Goal: Task Accomplishment & Management: Use online tool/utility

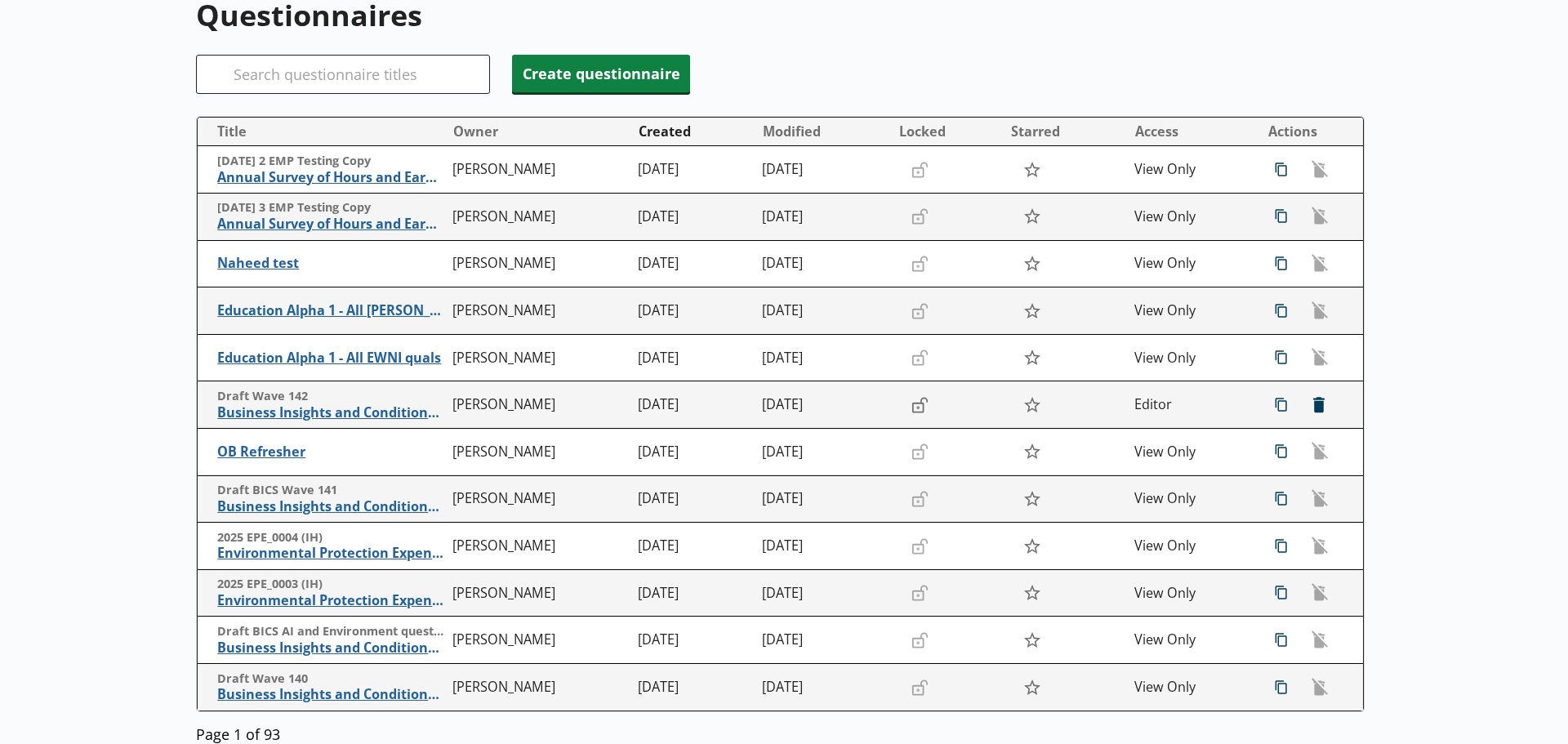
scroll to position [301, 0]
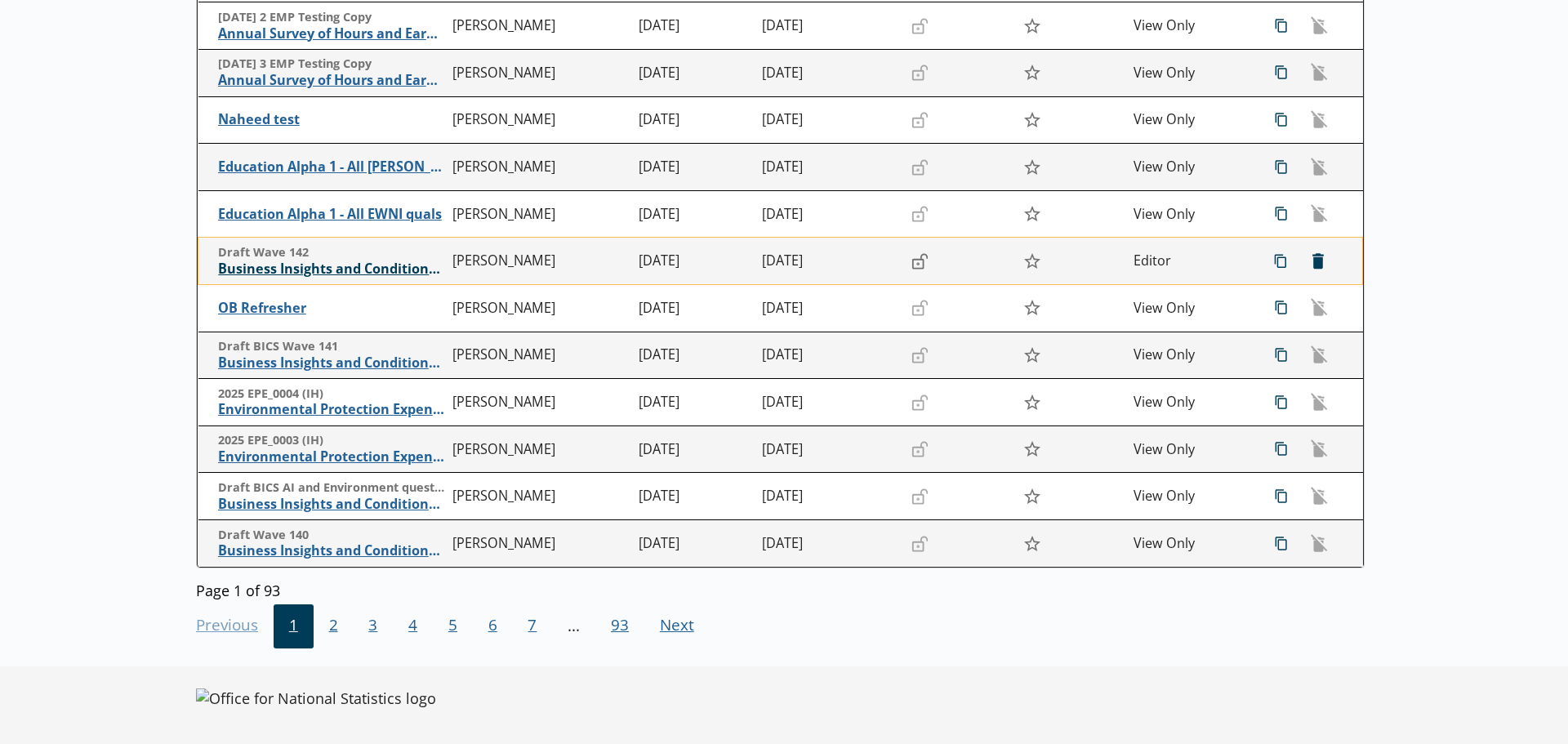
click at [409, 262] on span "Business Insights and Conditions Survey (BICS)" at bounding box center [331, 269] width 227 height 17
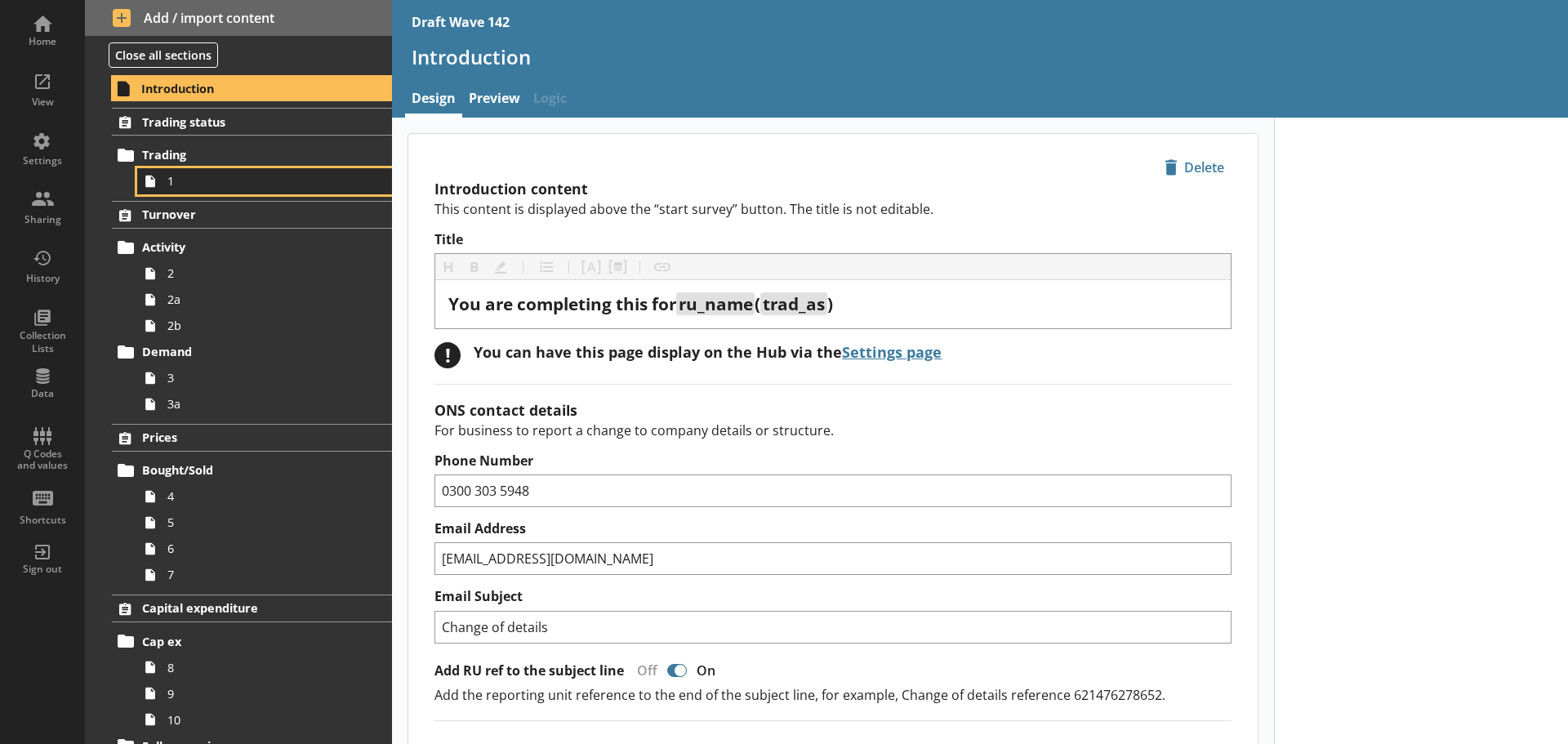
click at [212, 183] on span "1" at bounding box center [259, 180] width 182 height 15
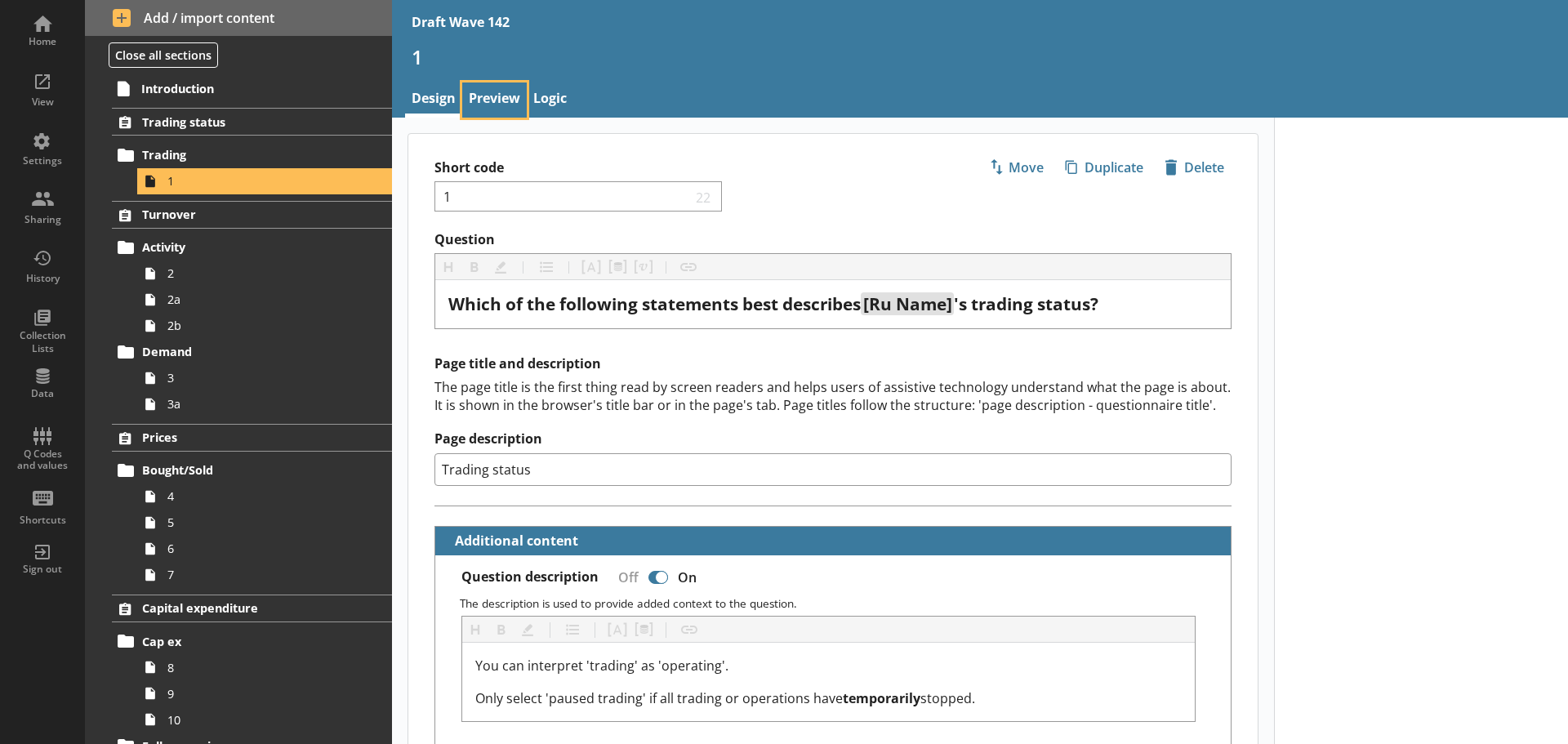
click at [484, 95] on link "Preview" at bounding box center [495, 100] width 65 height 35
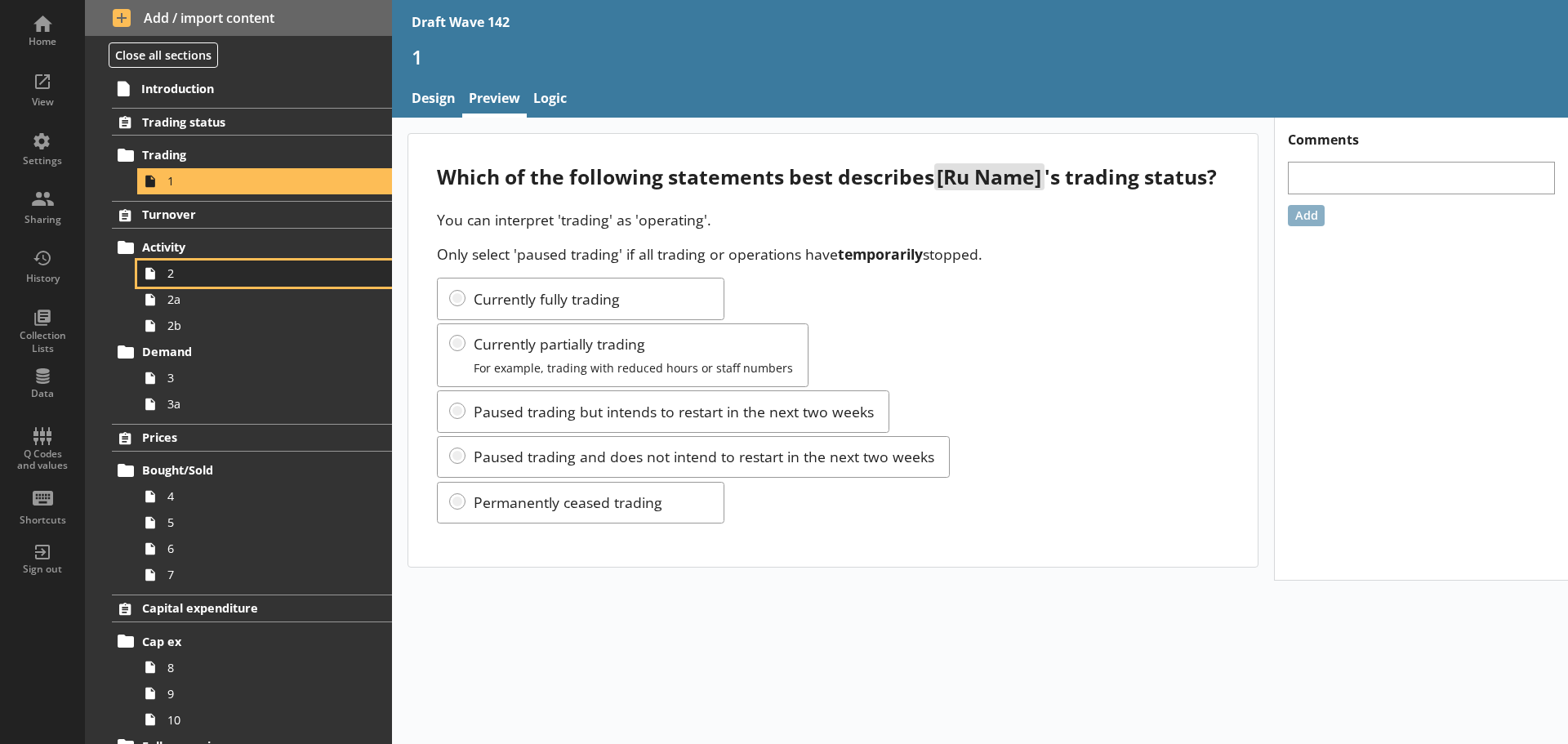
click at [220, 274] on span "2" at bounding box center [259, 273] width 182 height 15
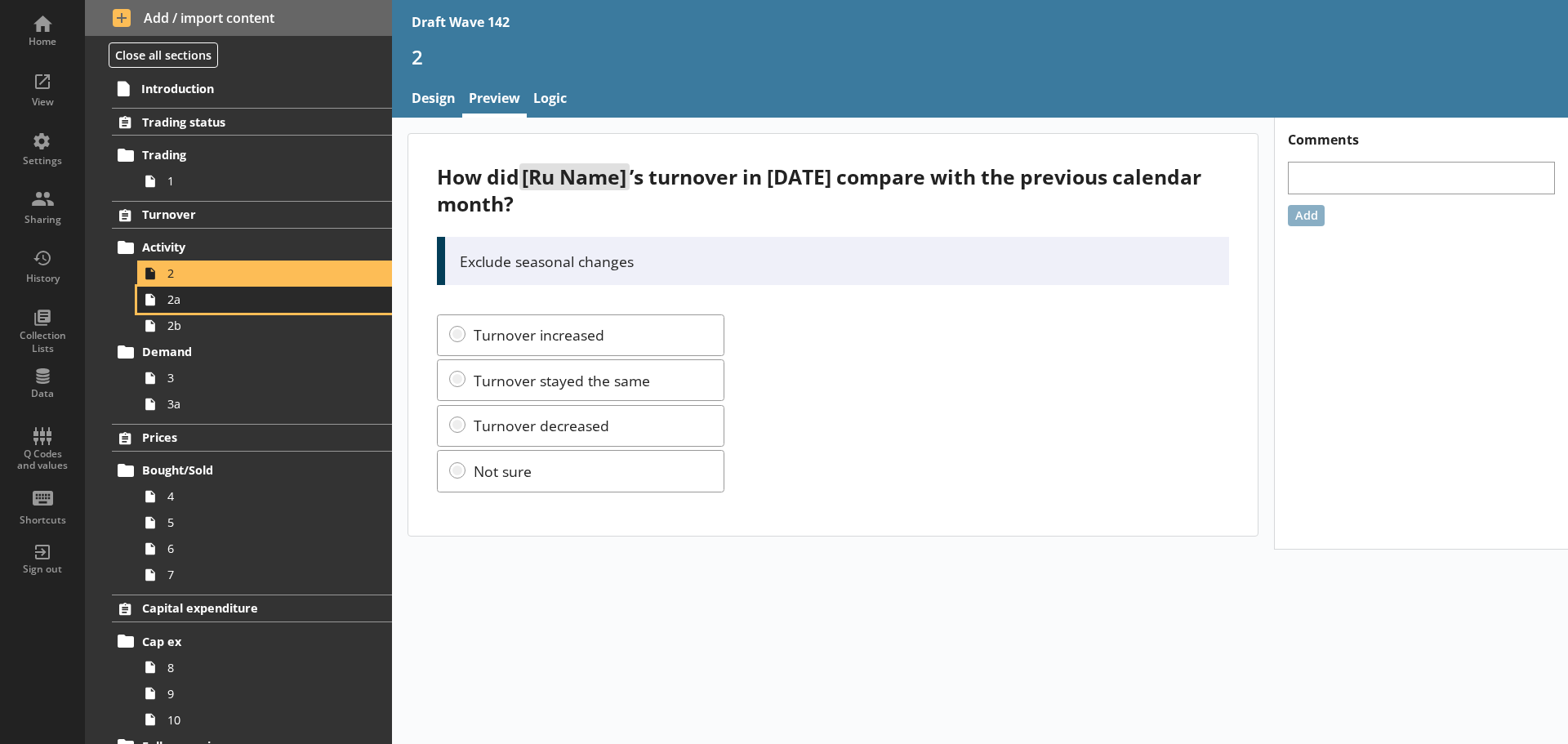
click at [203, 302] on span "2a" at bounding box center [259, 299] width 182 height 15
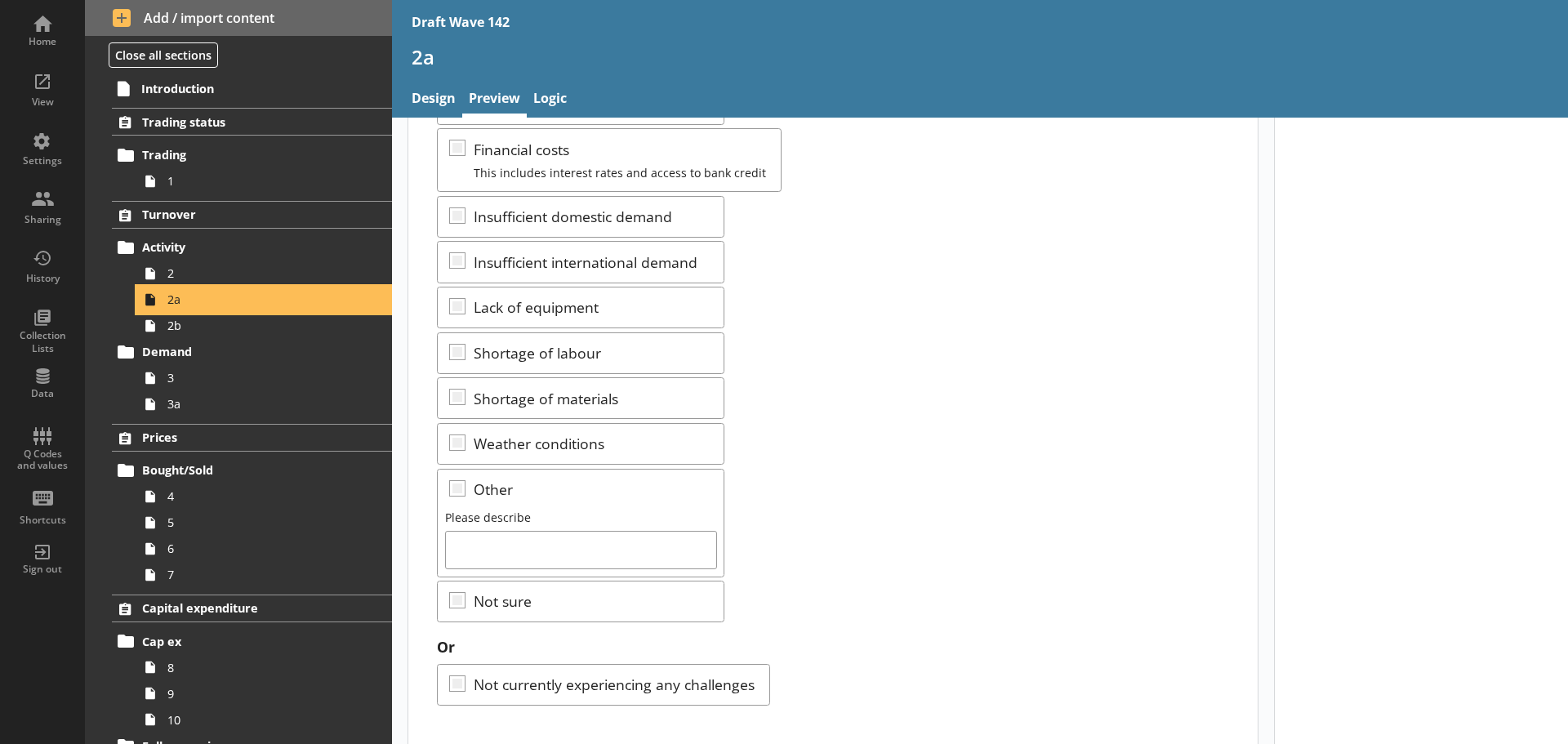
scroll to position [358, 0]
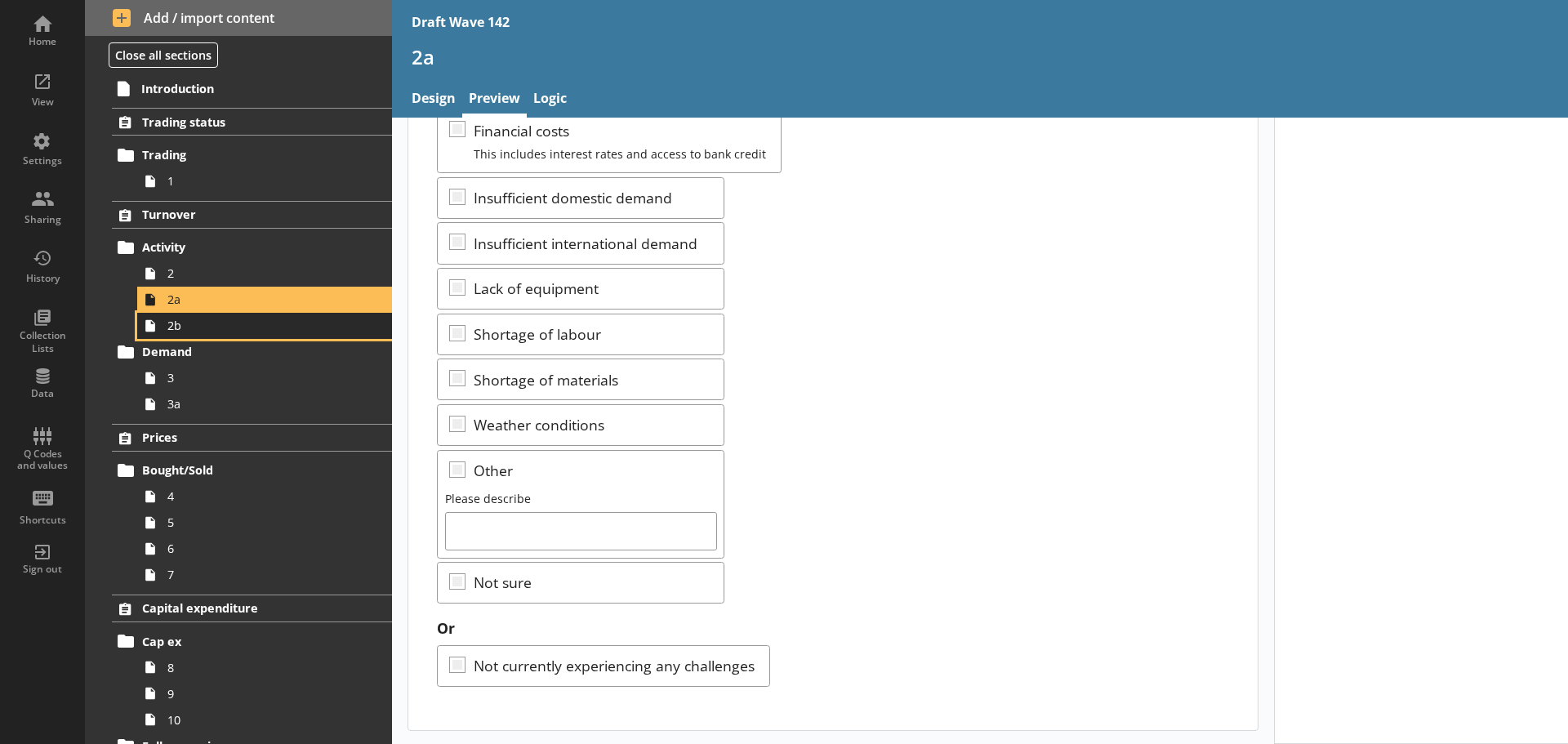
click at [249, 328] on span "2b" at bounding box center [259, 325] width 182 height 15
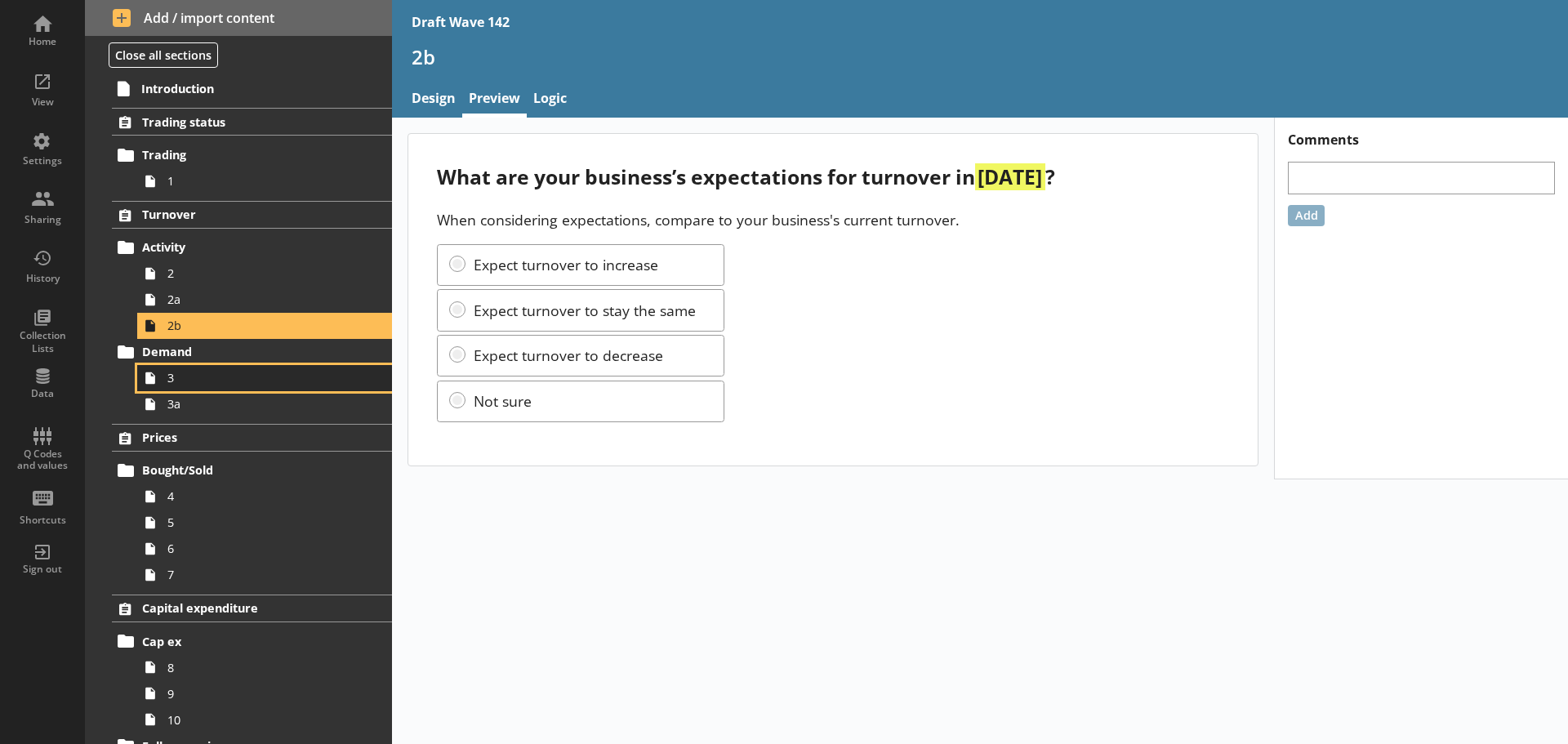
click at [192, 388] on link "3" at bounding box center [264, 378] width 255 height 26
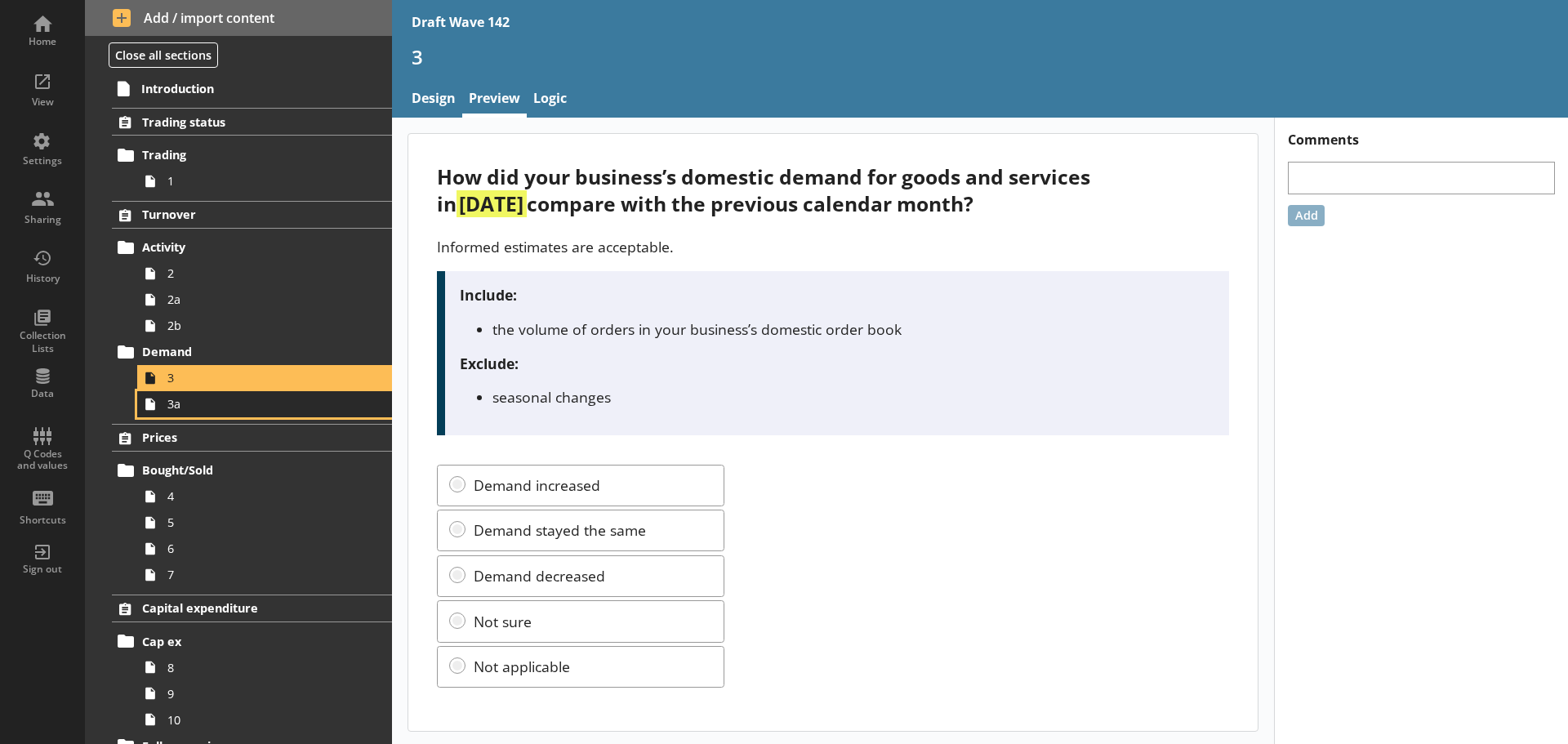
click at [192, 408] on span "3a" at bounding box center [259, 403] width 182 height 15
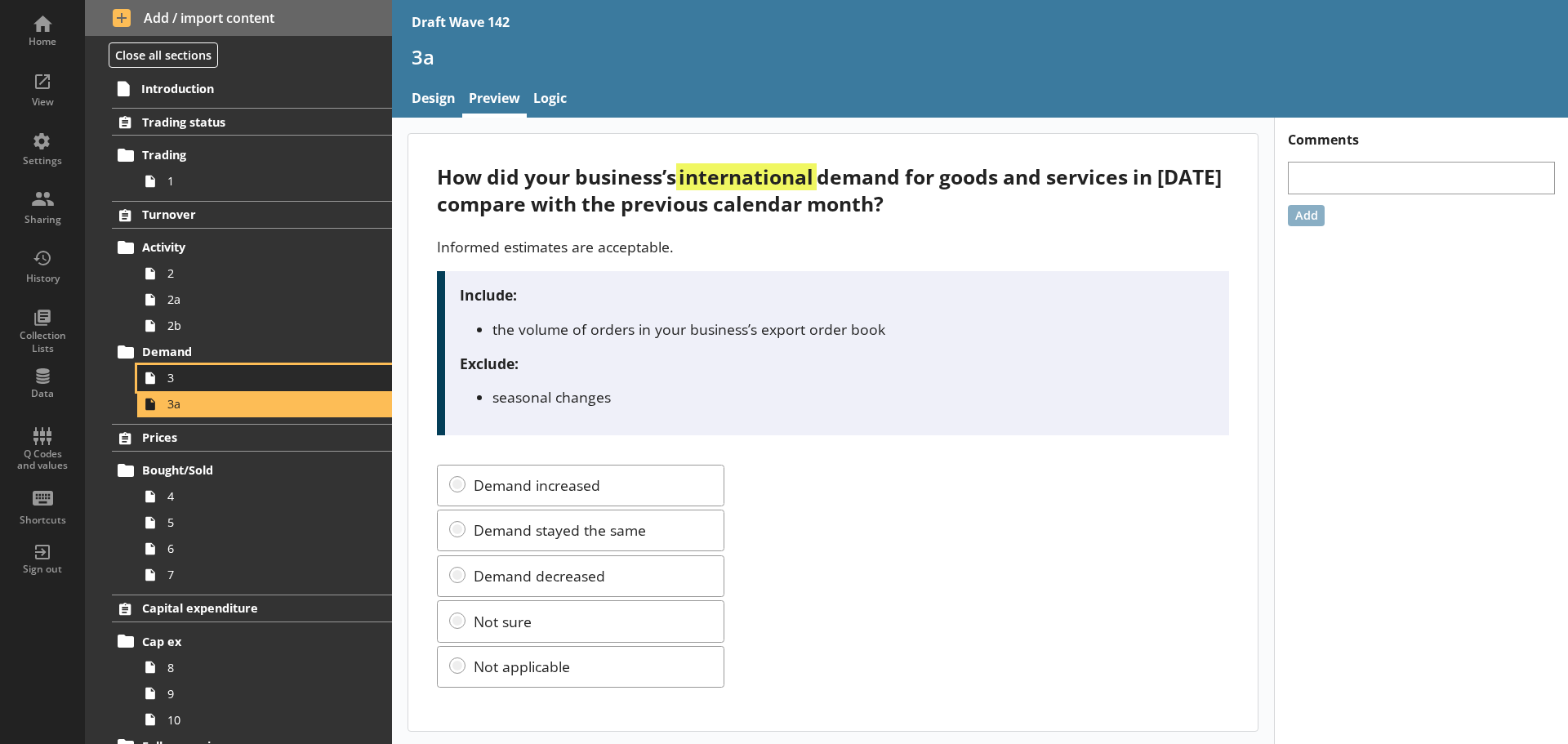
click at [190, 374] on span "3" at bounding box center [259, 378] width 182 height 15
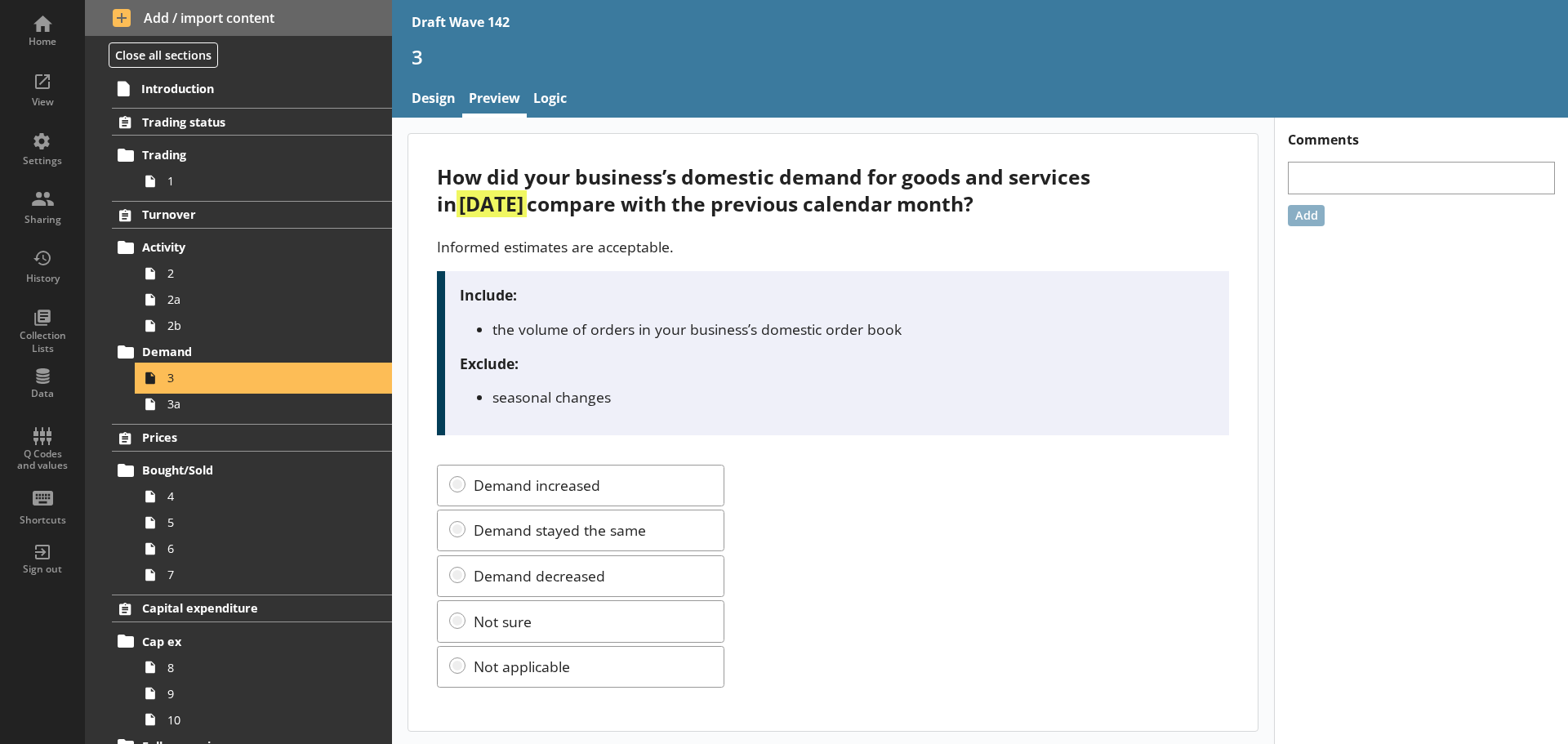
scroll to position [1, 0]
click at [247, 404] on span "3a" at bounding box center [259, 403] width 182 height 15
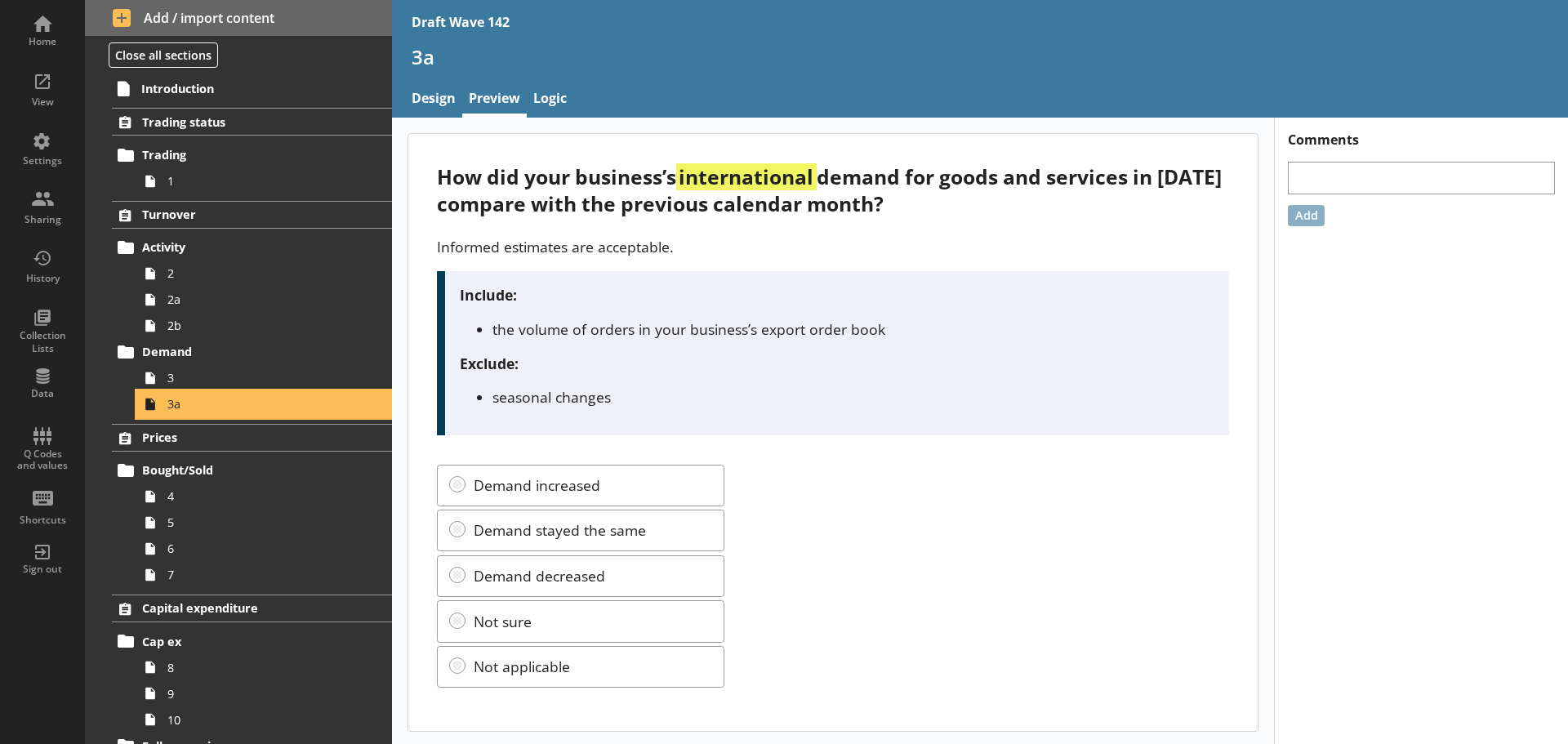
scroll to position [1, 0]
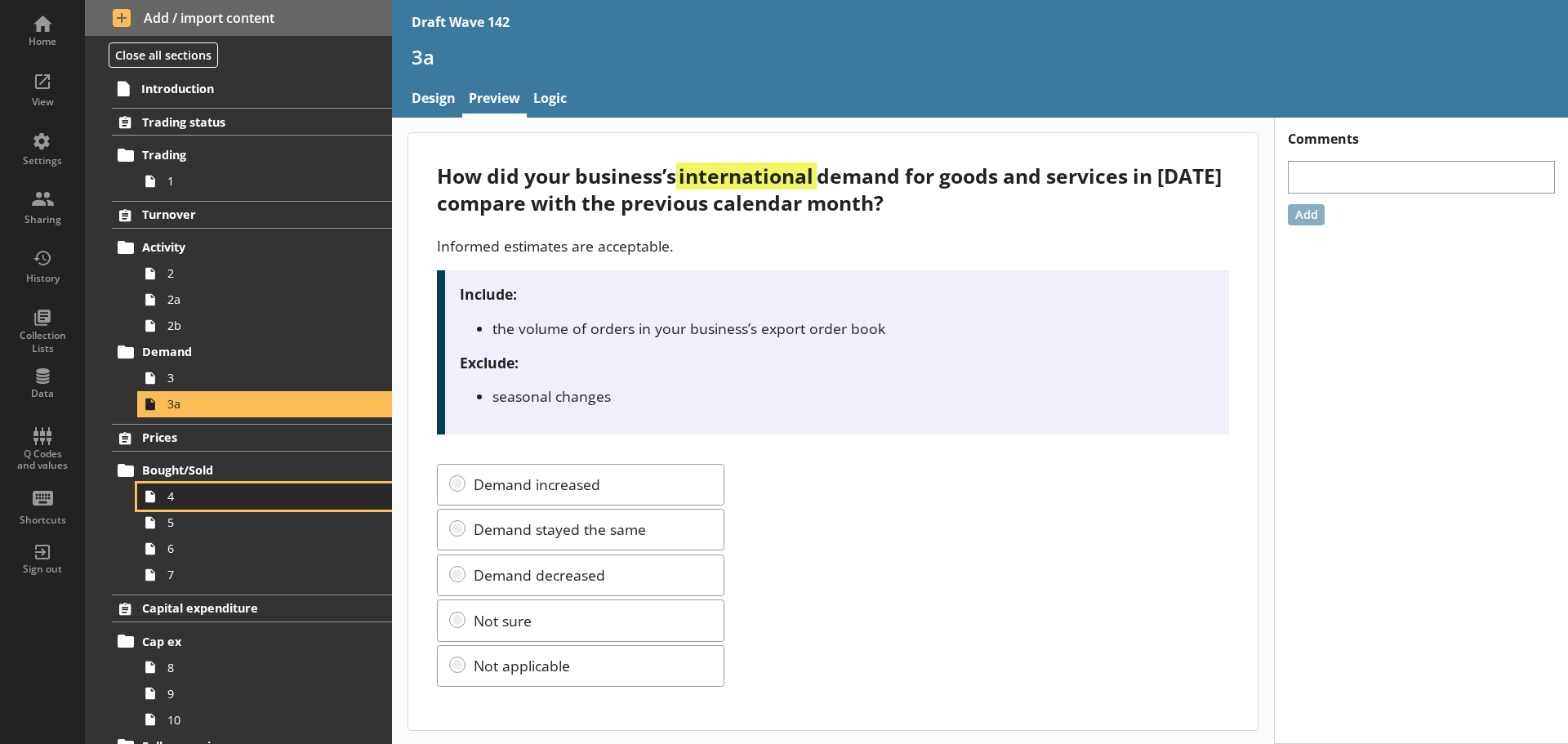
click at [190, 504] on span "4" at bounding box center [259, 496] width 182 height 15
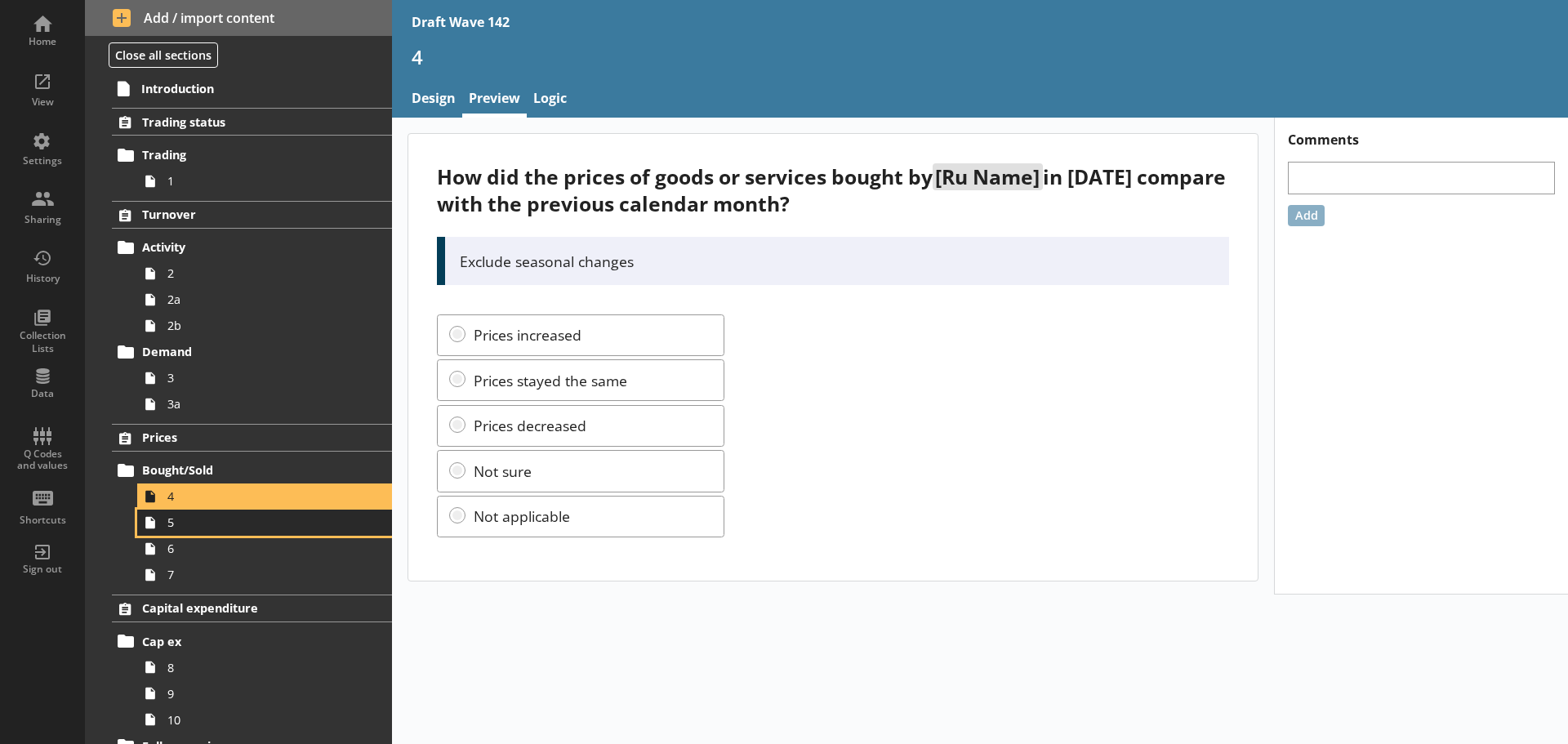
click at [248, 524] on span "5" at bounding box center [259, 522] width 182 height 15
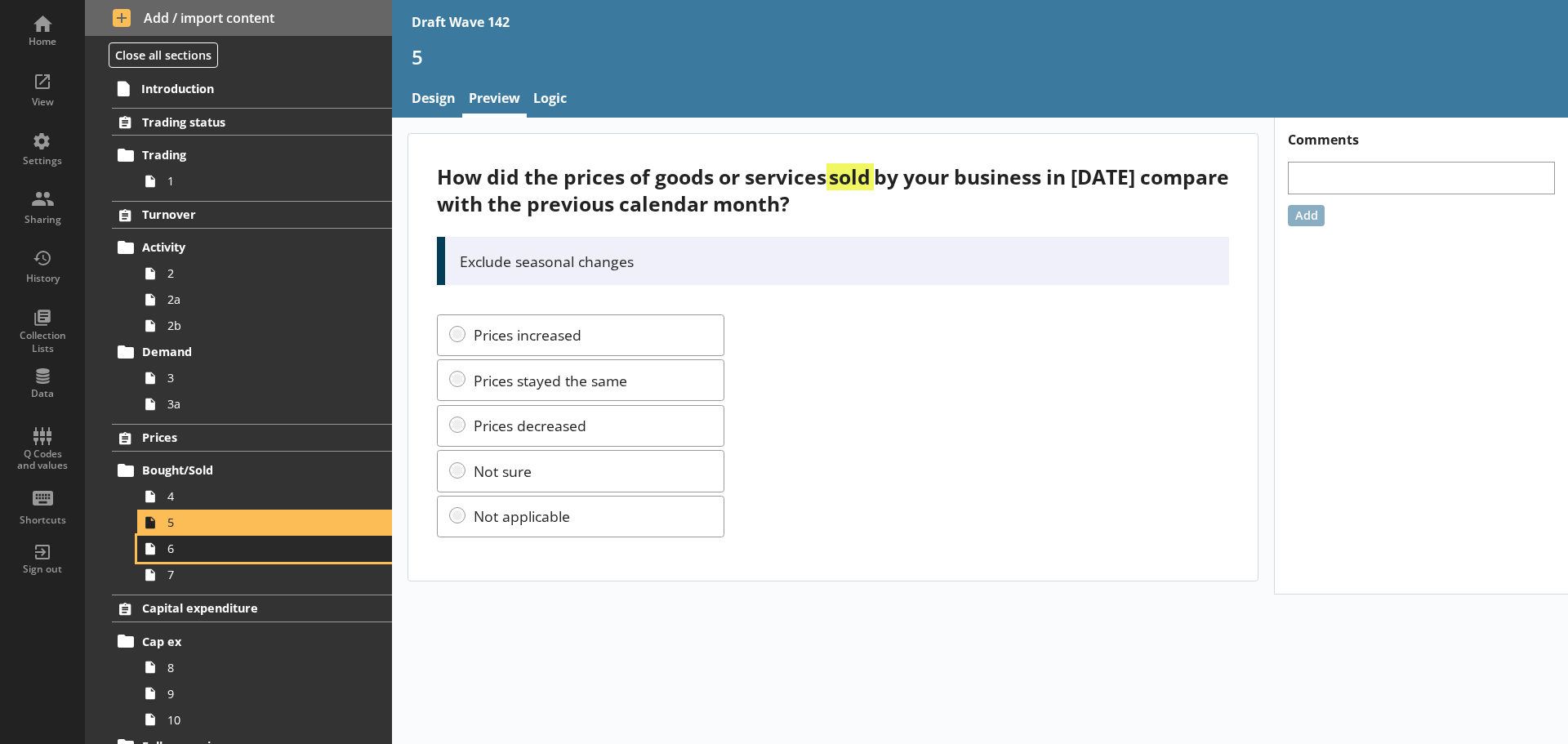
click at [247, 559] on link "6" at bounding box center [264, 548] width 255 height 26
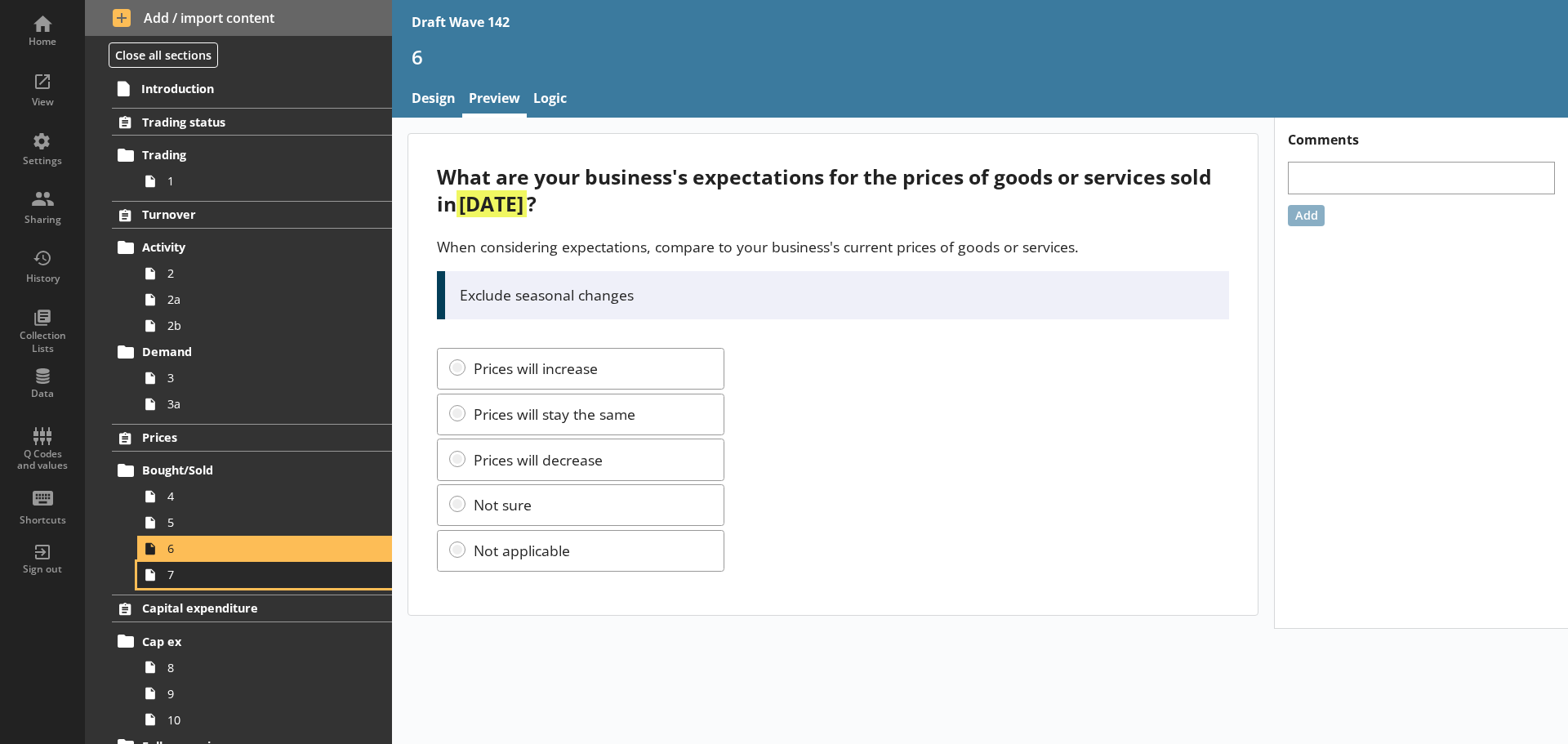
click at [285, 580] on span "7" at bounding box center [259, 575] width 182 height 15
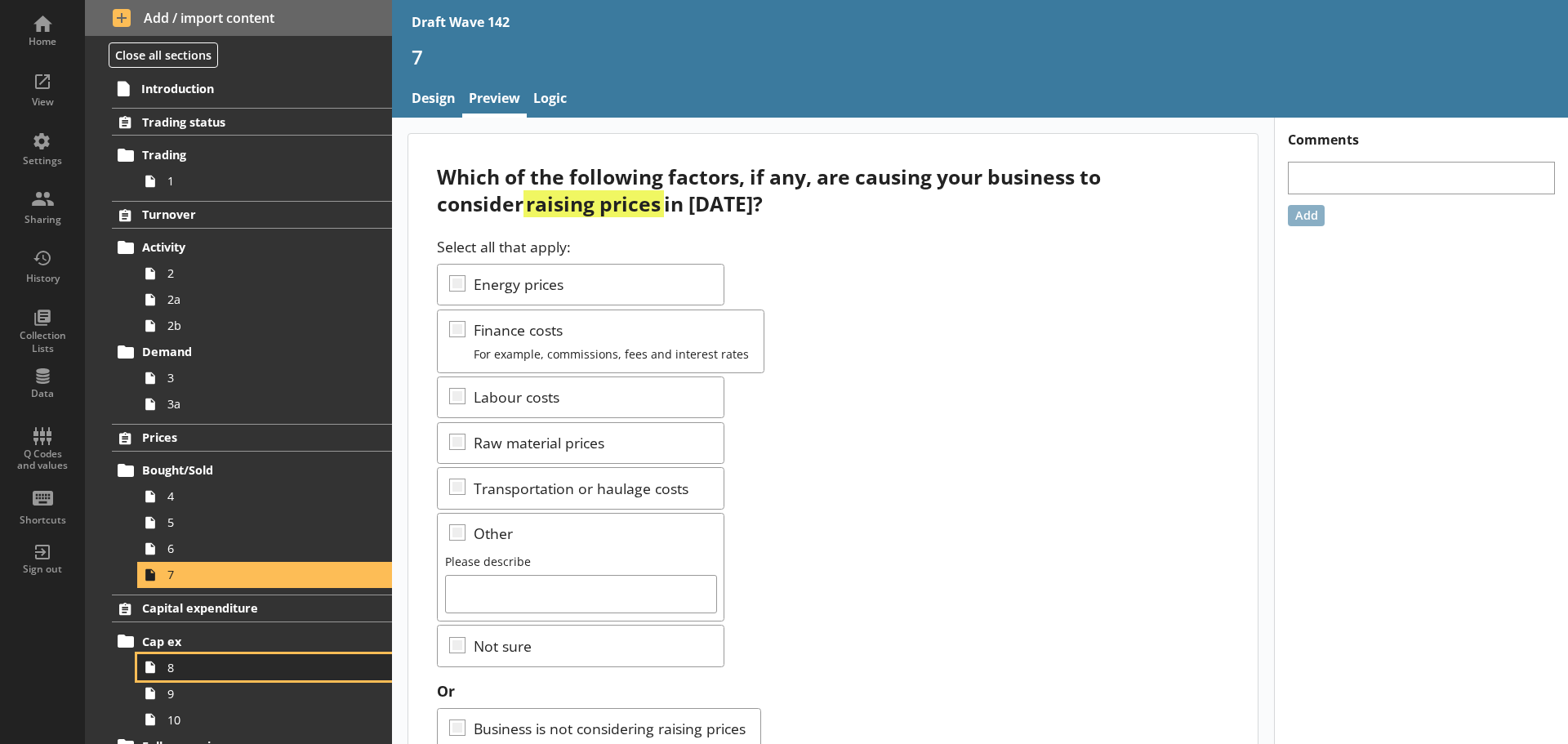
click at [196, 664] on span "8" at bounding box center [259, 667] width 182 height 15
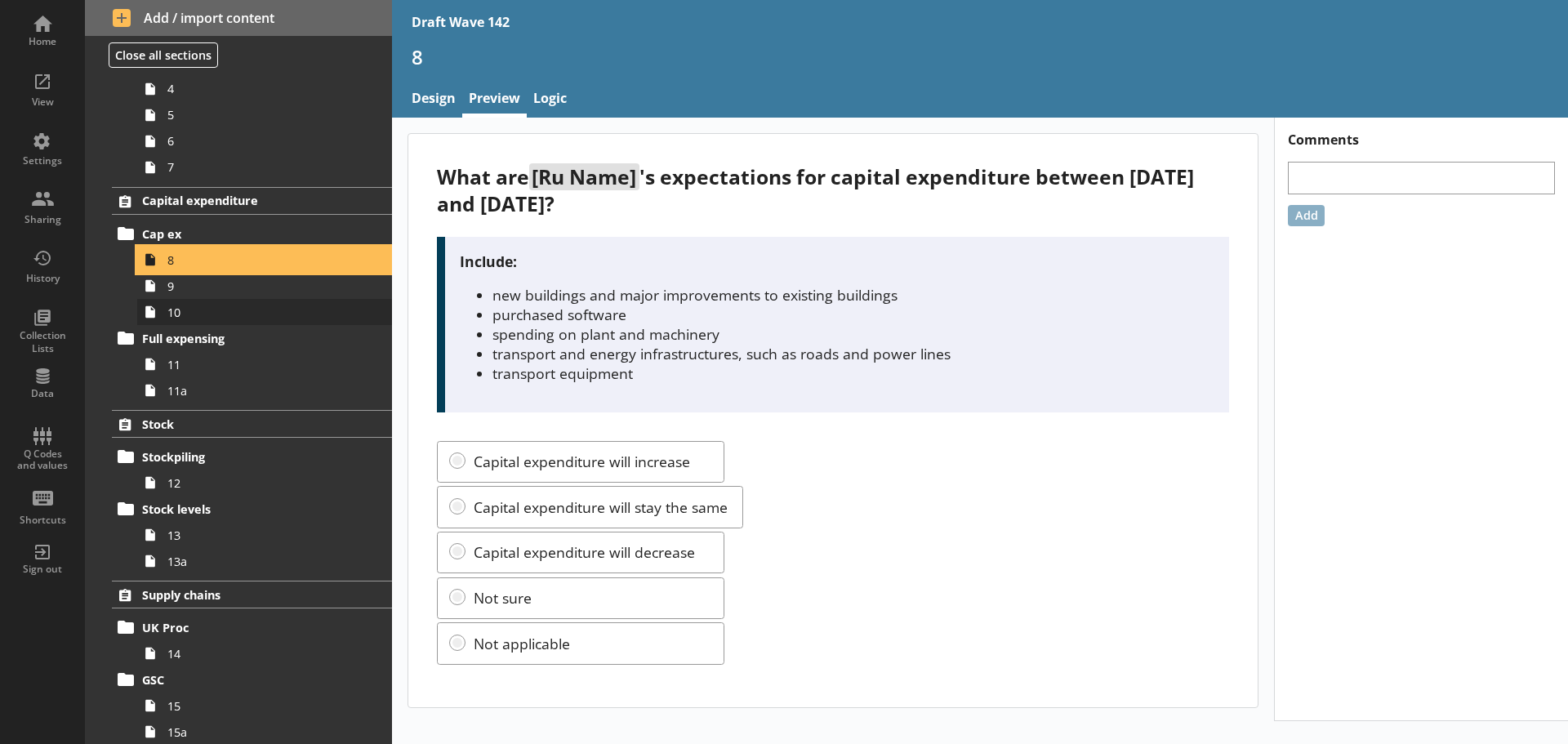
scroll to position [409, 0]
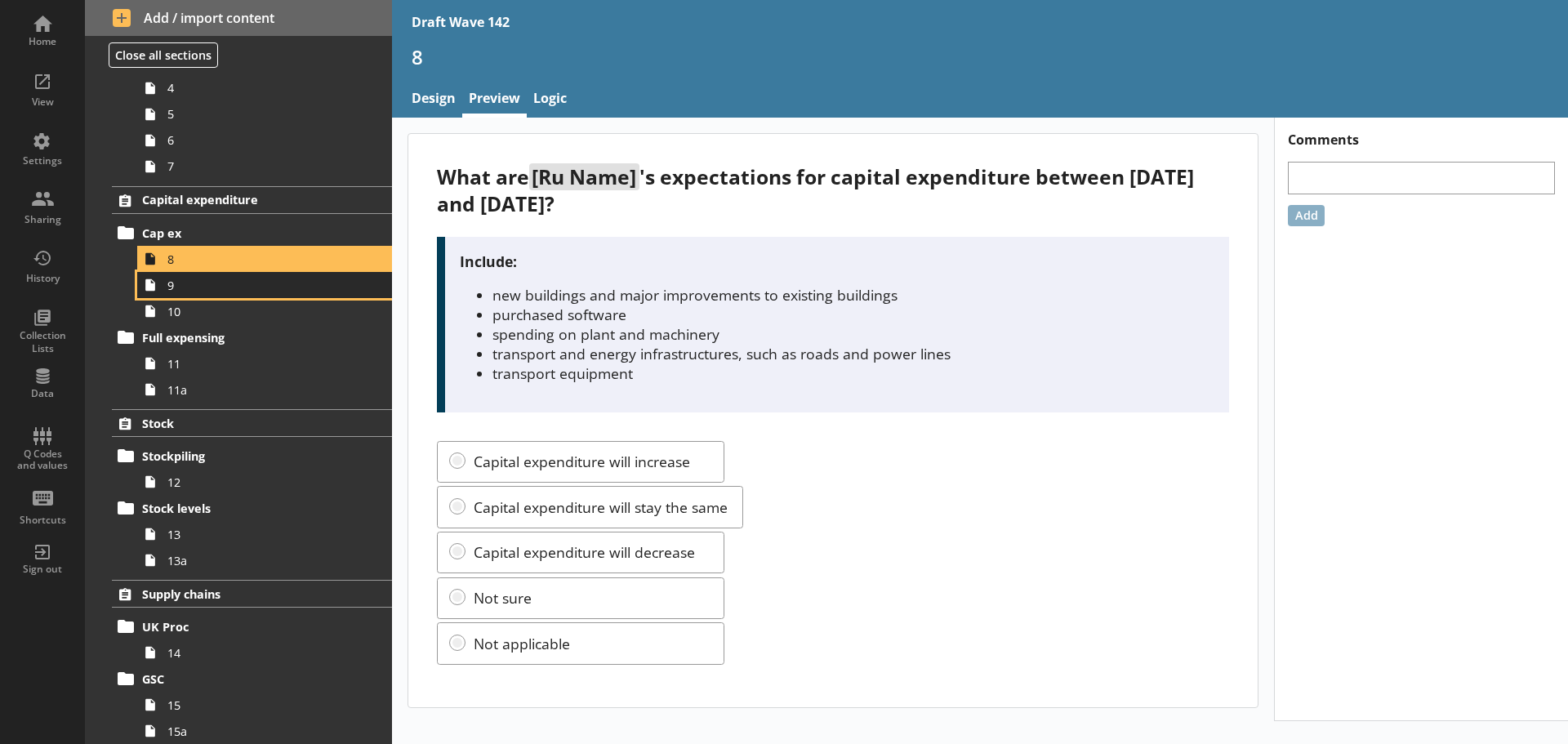
click at [205, 296] on link "9" at bounding box center [264, 284] width 255 height 26
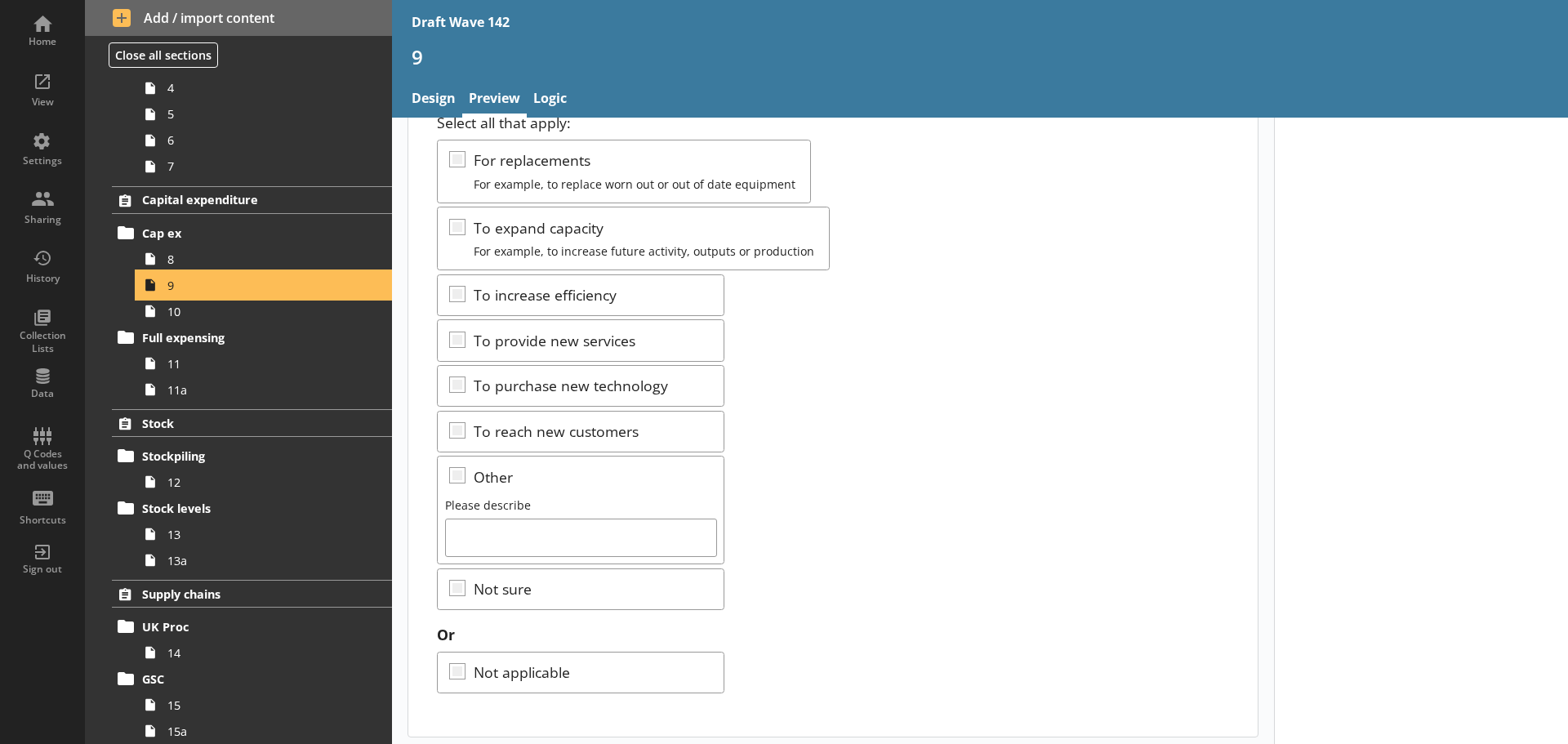
scroll to position [130, 0]
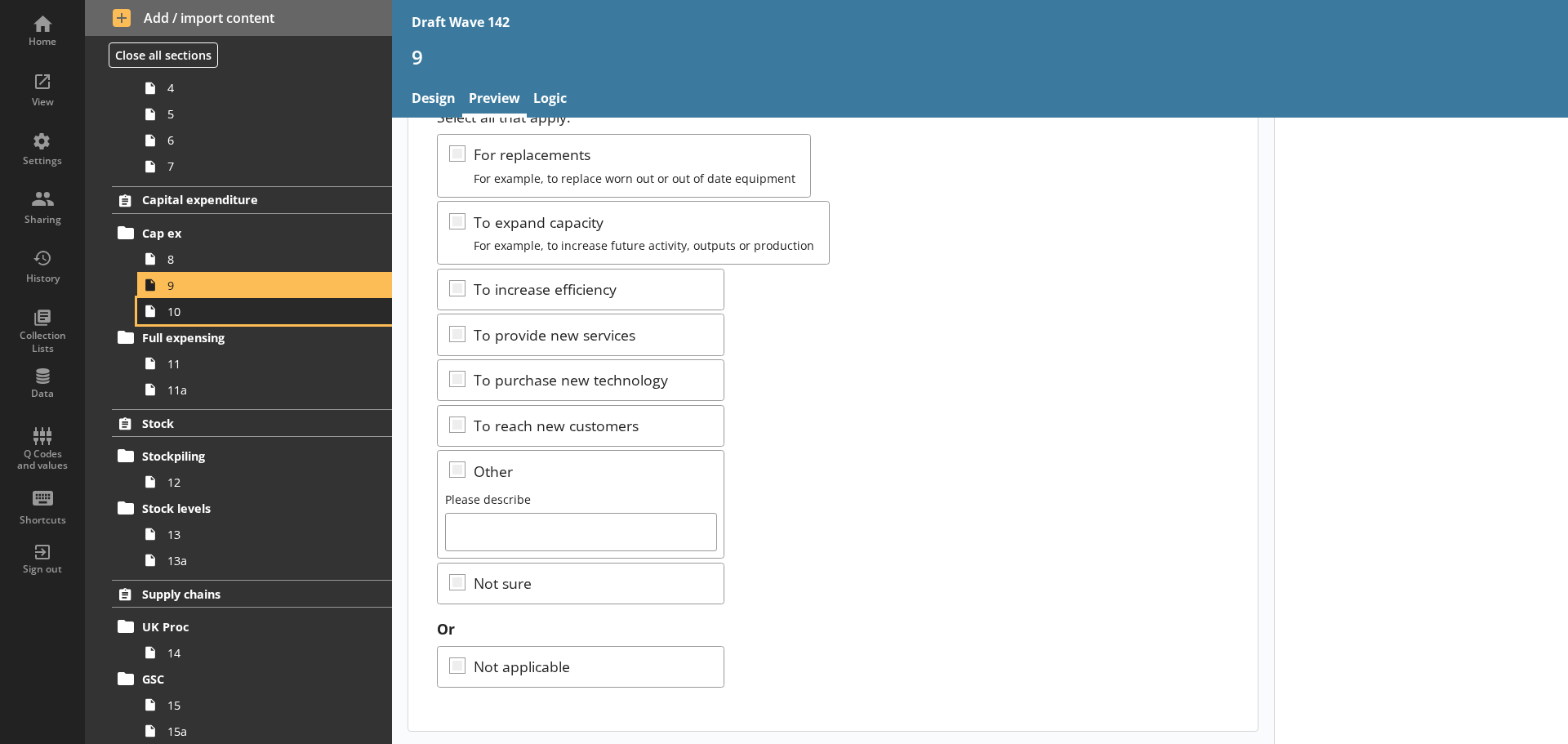
click at [212, 311] on span "10" at bounding box center [259, 312] width 182 height 15
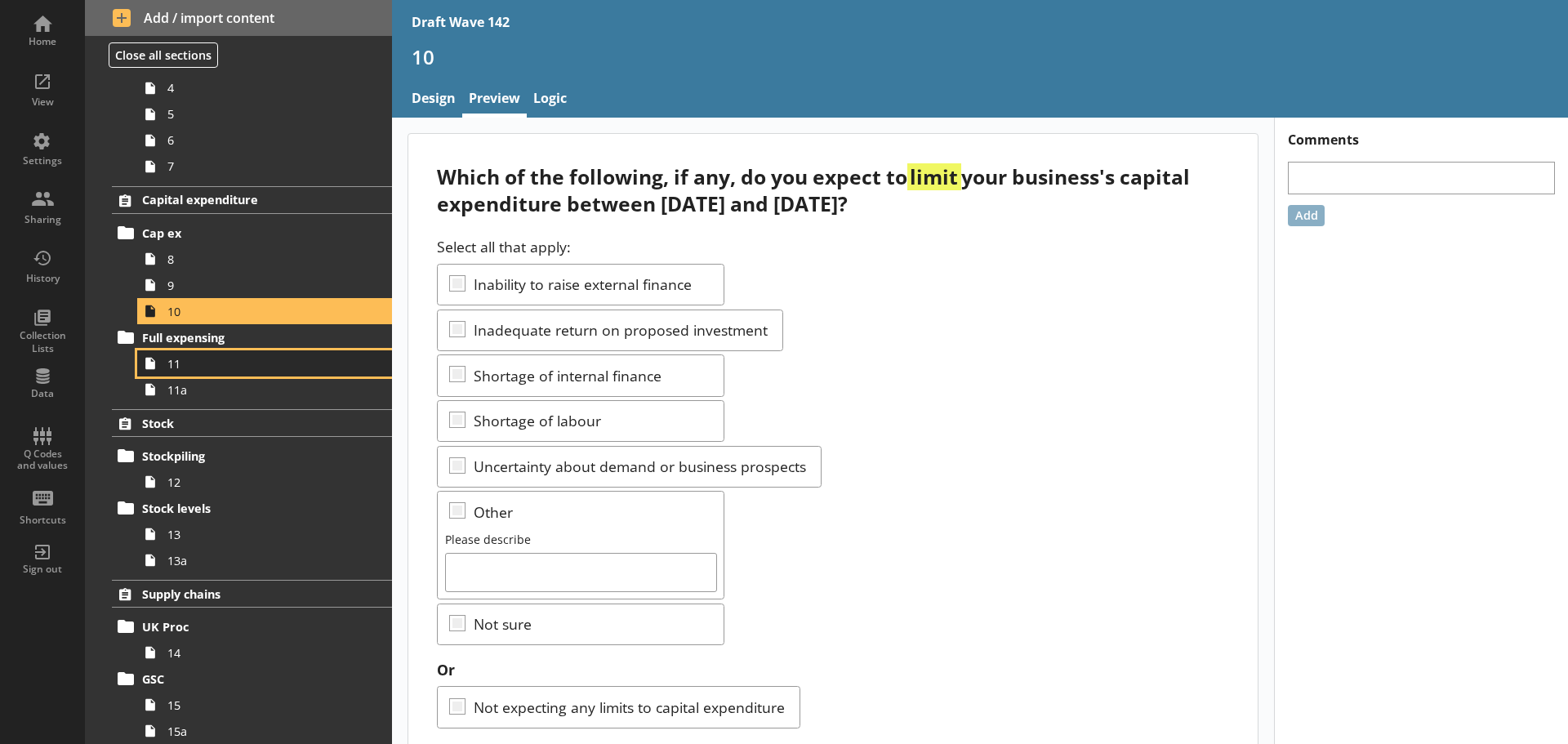
click at [245, 353] on link "11" at bounding box center [264, 363] width 255 height 26
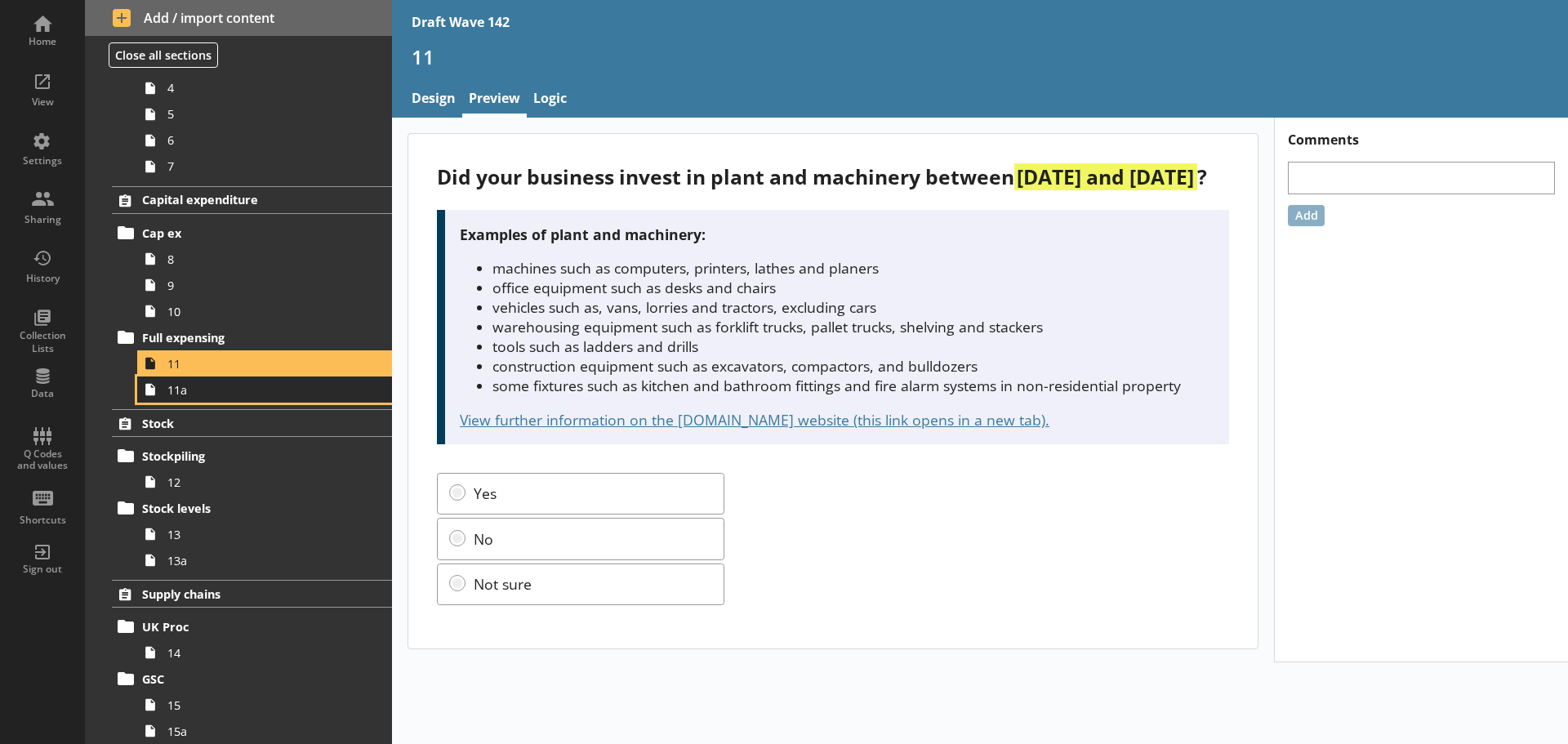
click at [186, 388] on span "11a" at bounding box center [259, 390] width 182 height 15
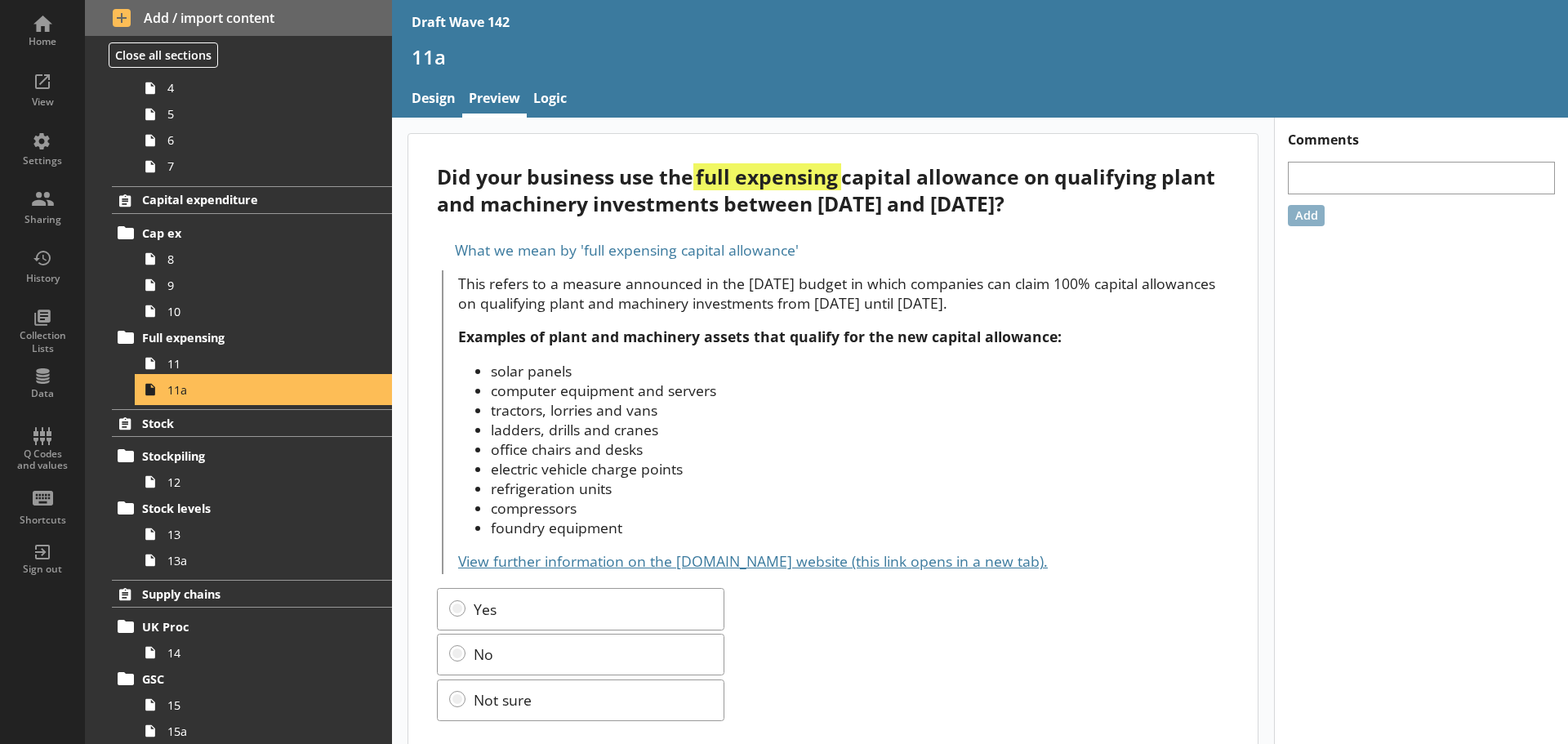
scroll to position [34, 0]
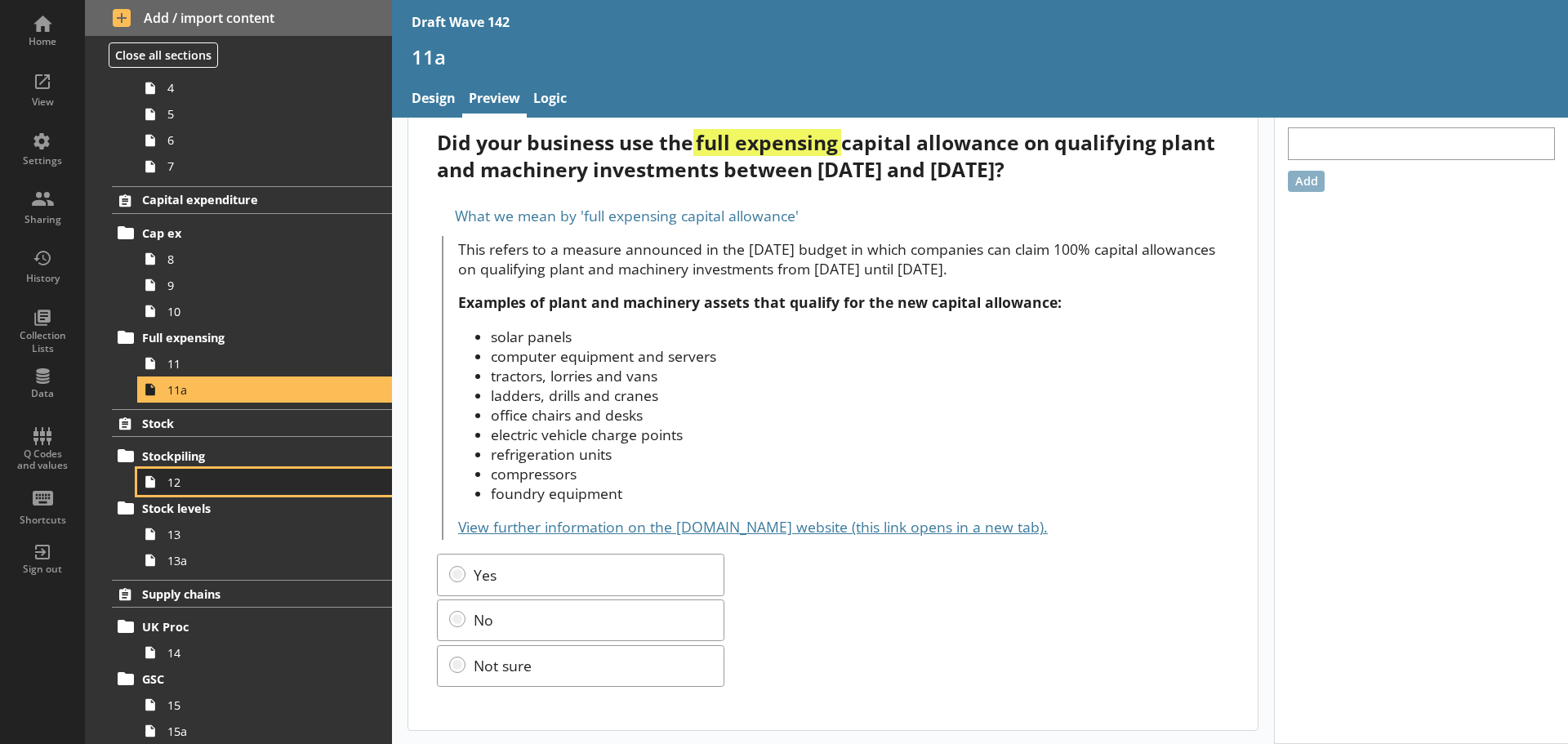
click at [206, 488] on span "12" at bounding box center [259, 482] width 182 height 15
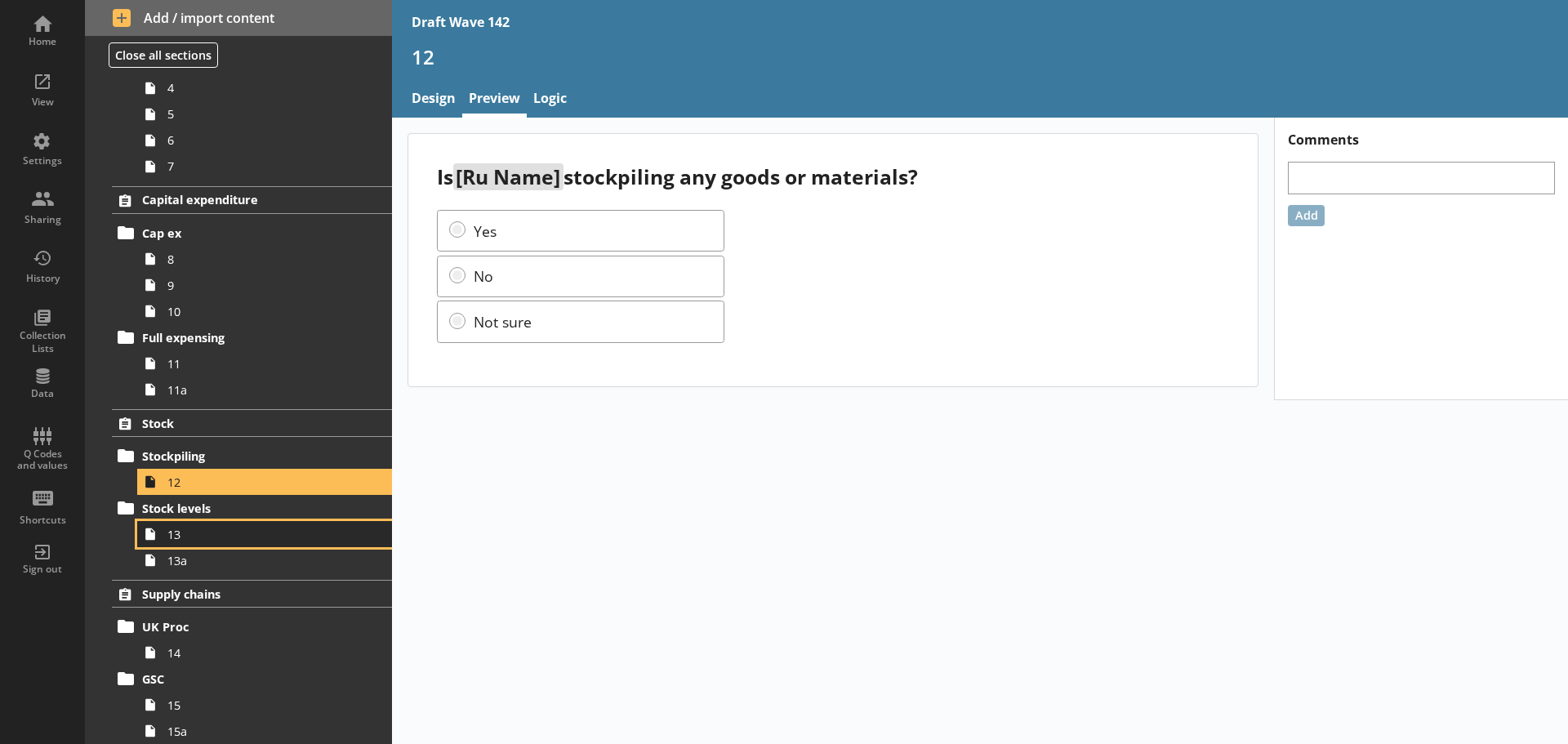
click at [208, 529] on span "13" at bounding box center [259, 535] width 182 height 15
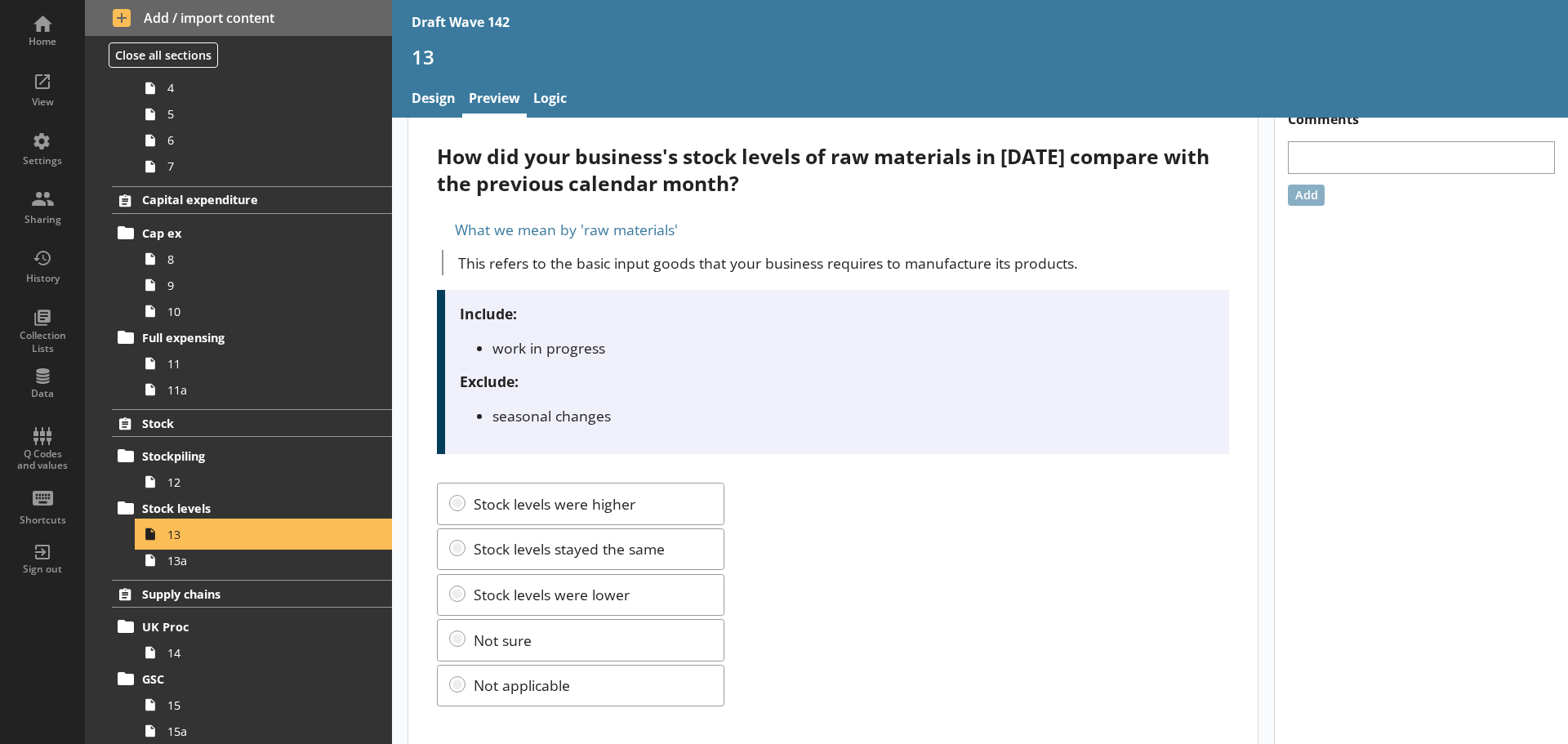
scroll to position [40, 0]
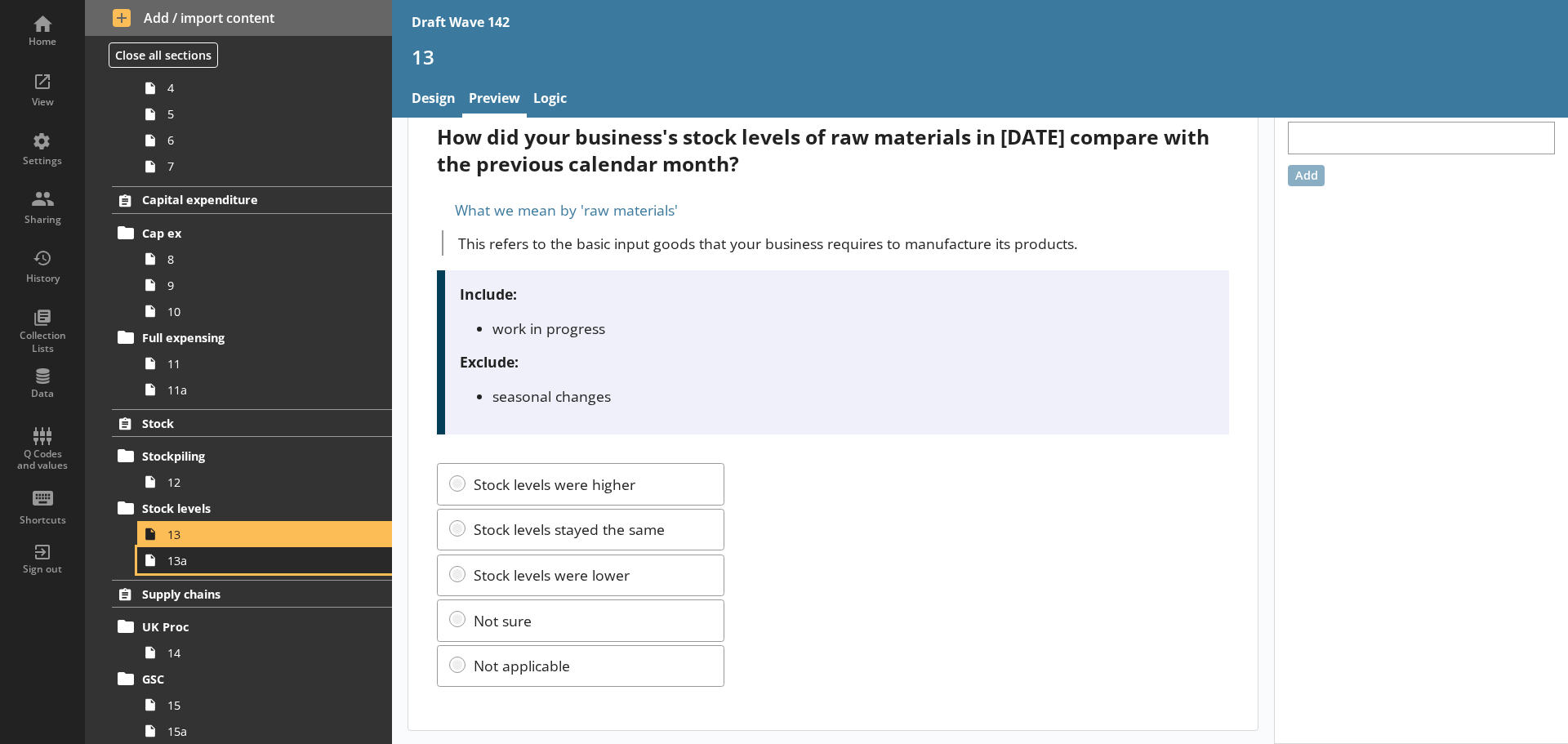
click at [254, 562] on span "13a" at bounding box center [259, 560] width 182 height 15
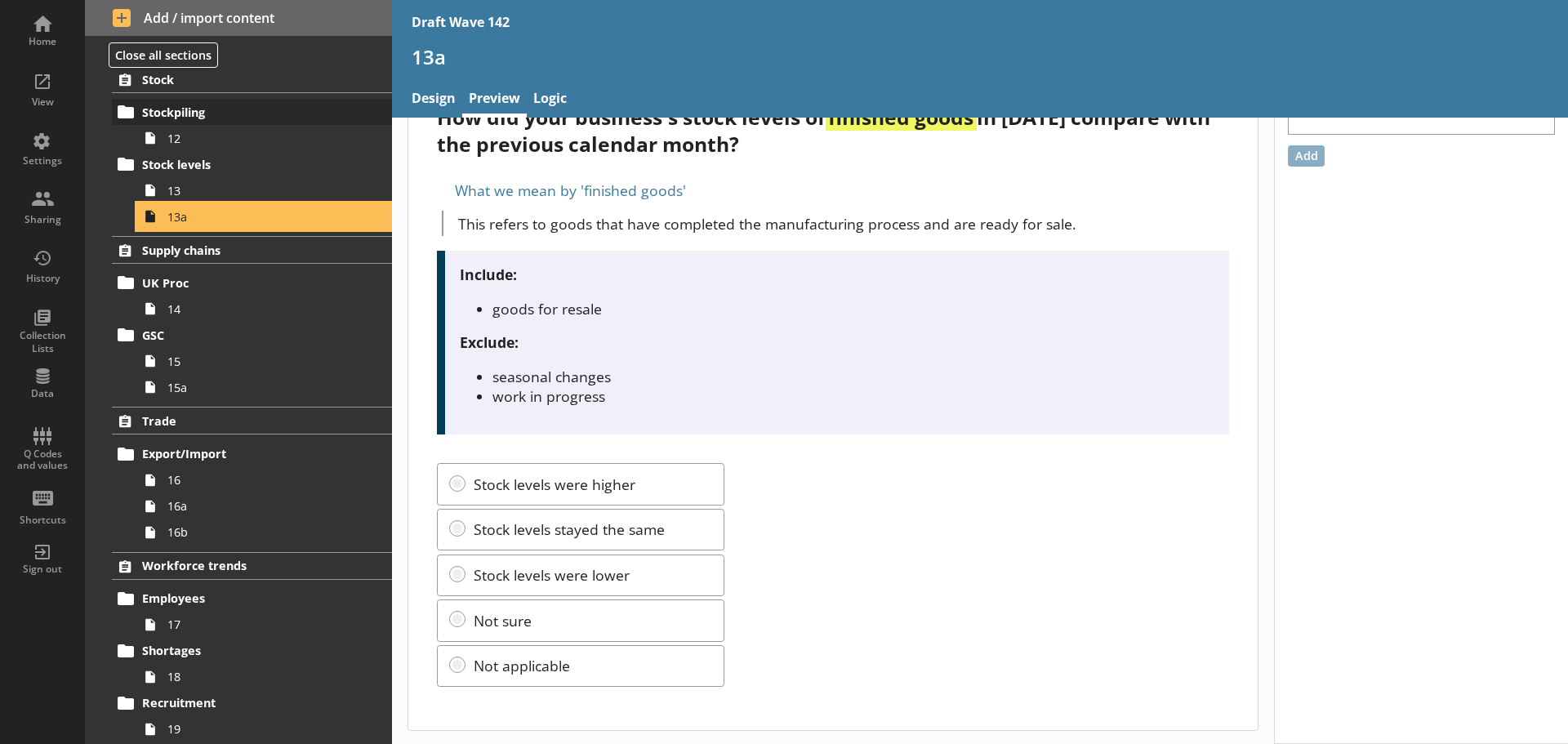
scroll to position [898, 0]
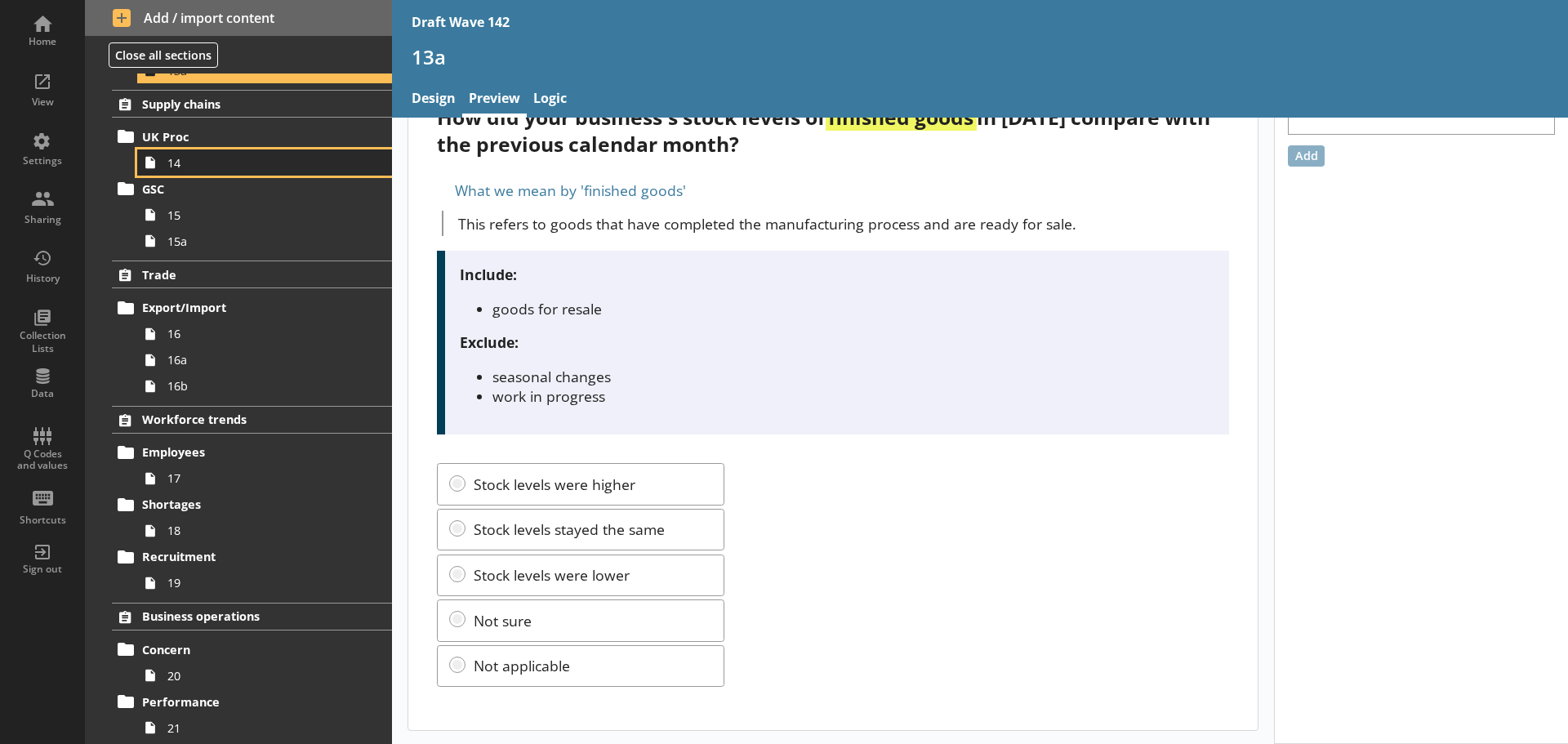
click at [200, 170] on span "14" at bounding box center [259, 163] width 182 height 15
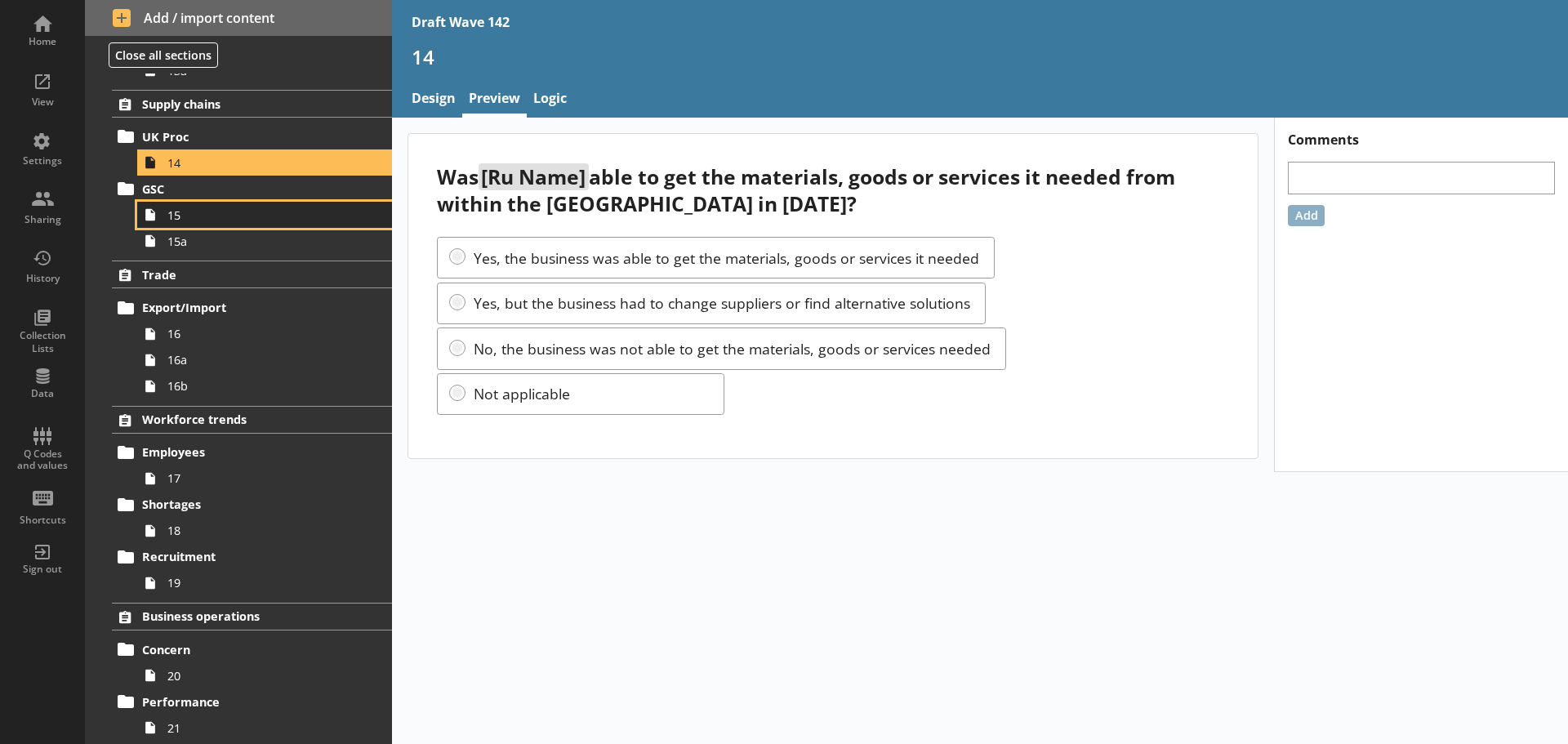
click at [211, 214] on span "15" at bounding box center [259, 215] width 182 height 15
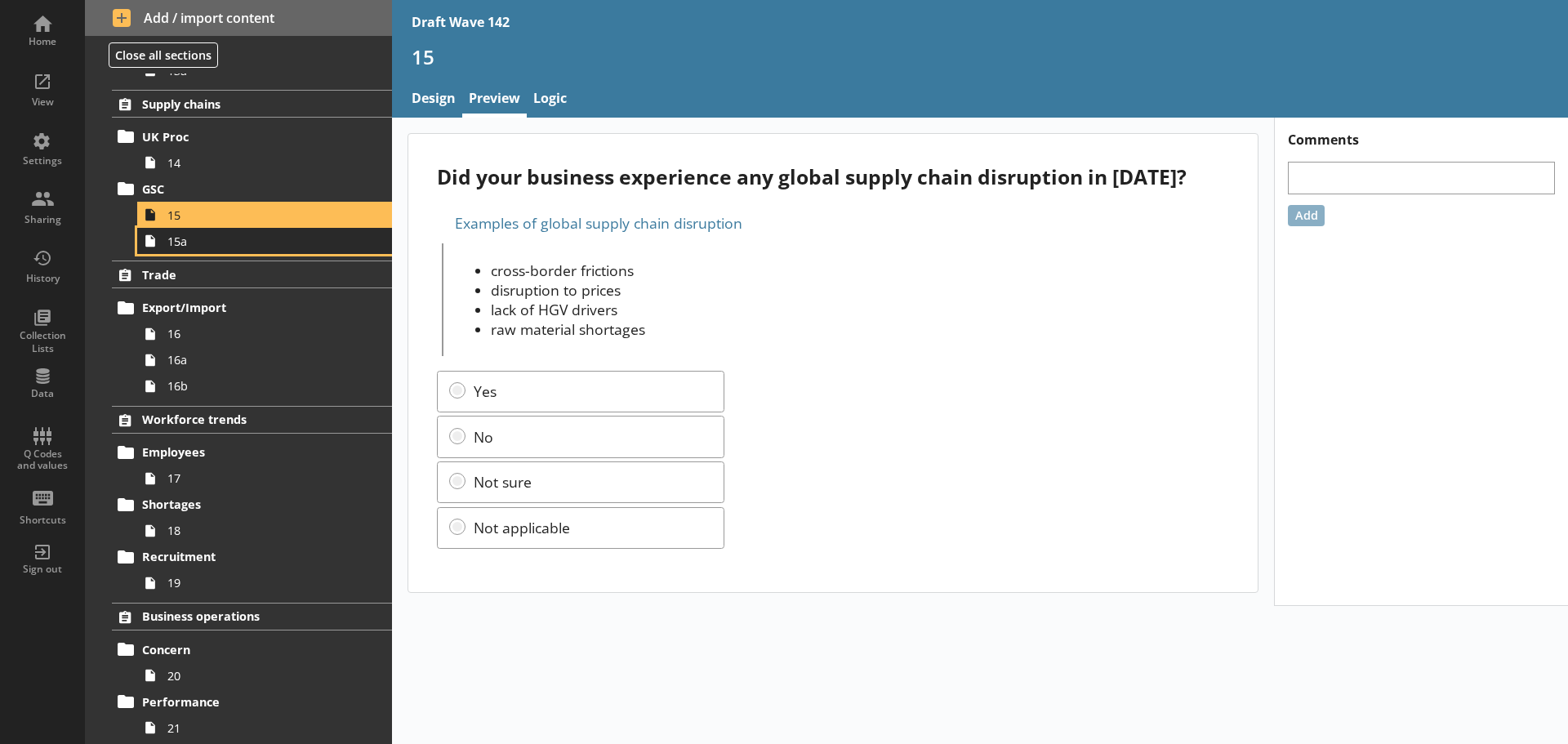
click at [210, 244] on span "15a" at bounding box center [259, 241] width 182 height 15
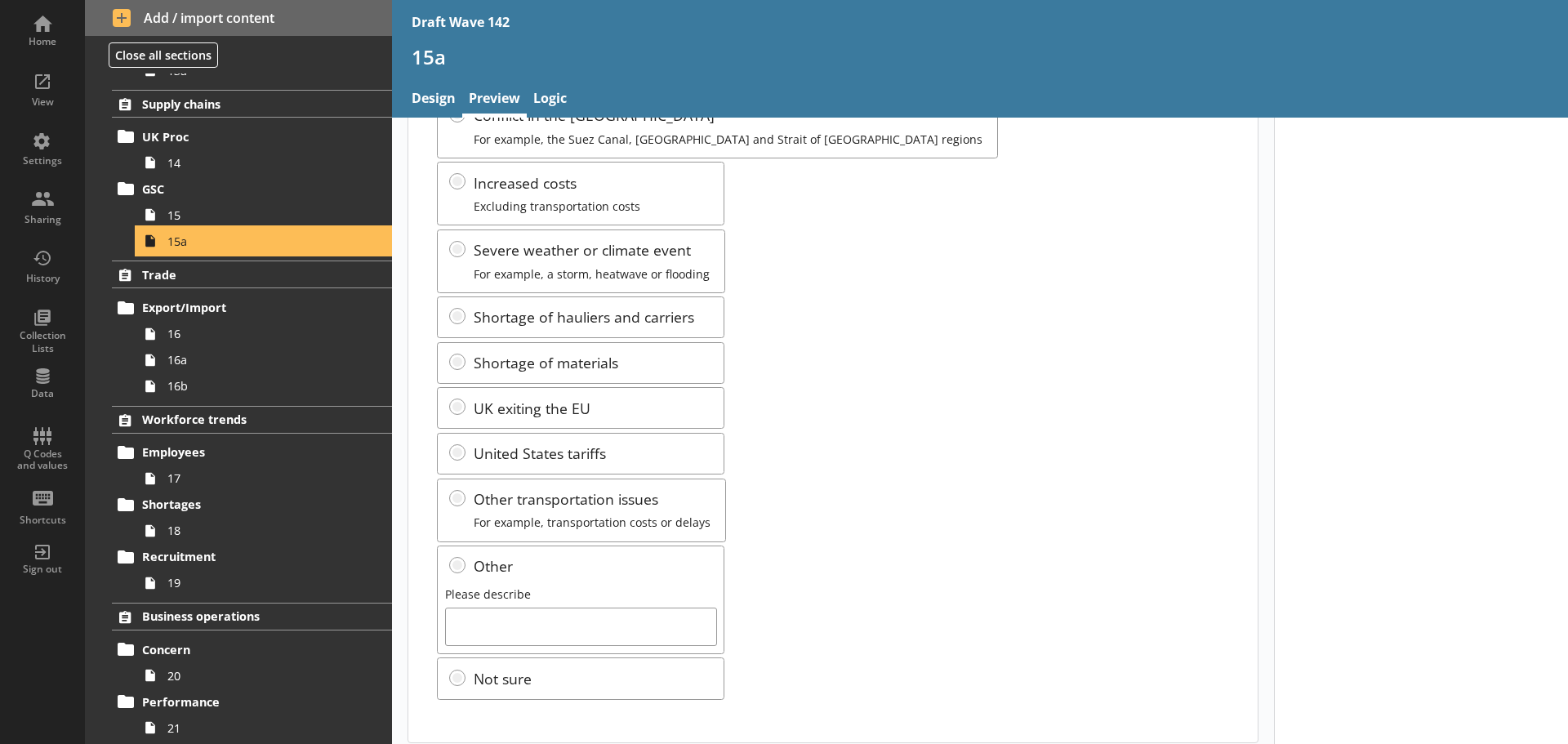
scroll to position [173, 0]
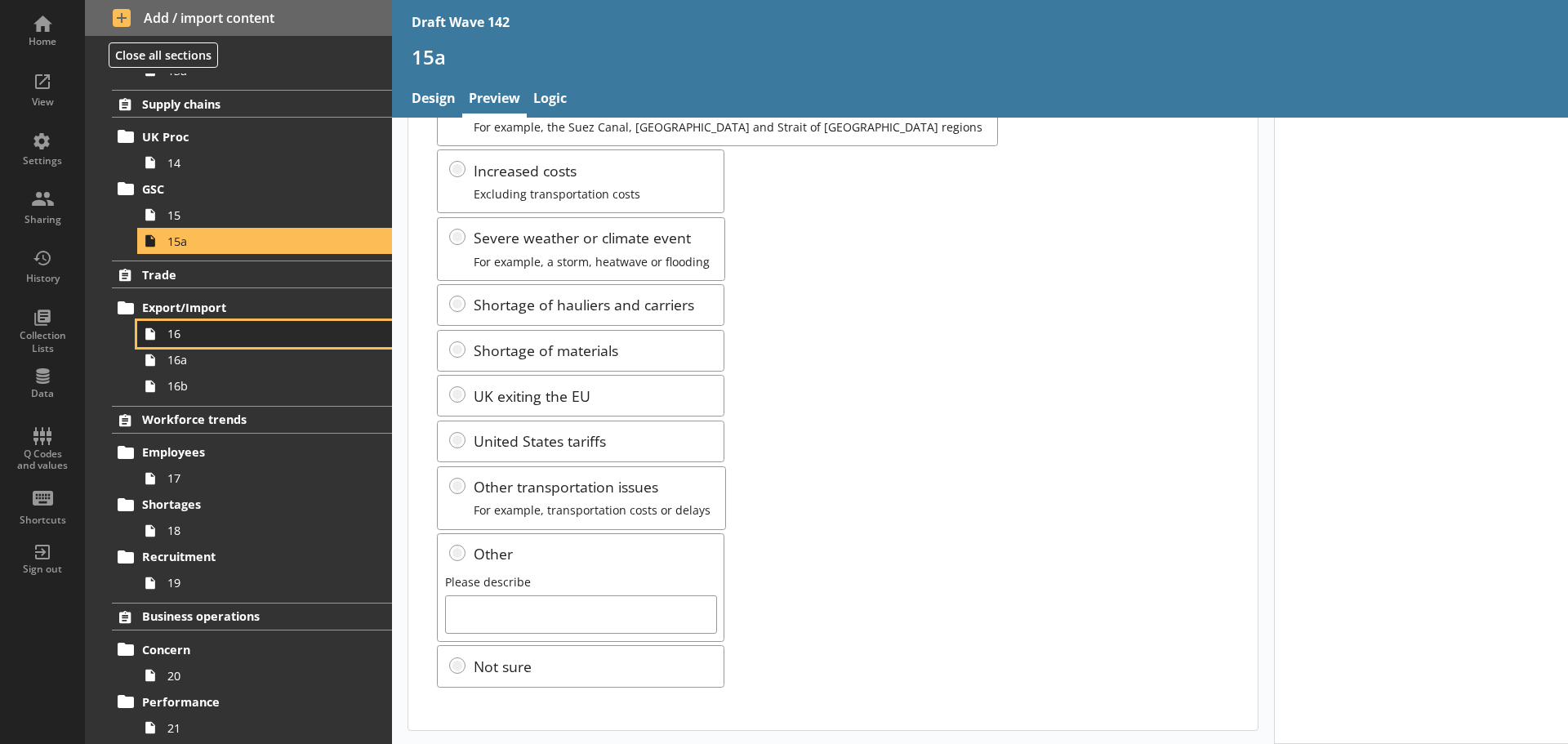
click at [183, 341] on span "16" at bounding box center [259, 334] width 182 height 15
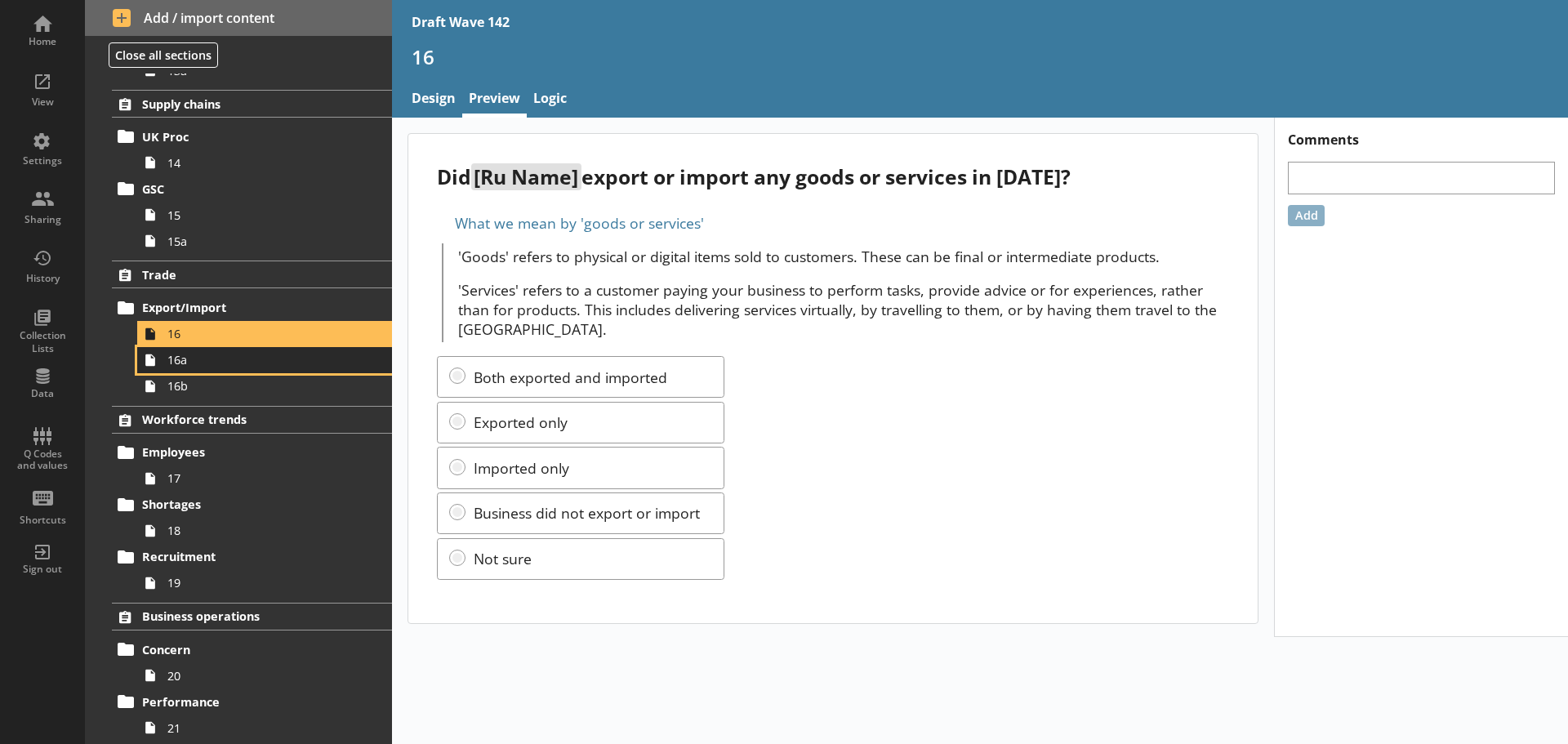
click at [199, 363] on span "16a" at bounding box center [259, 359] width 182 height 15
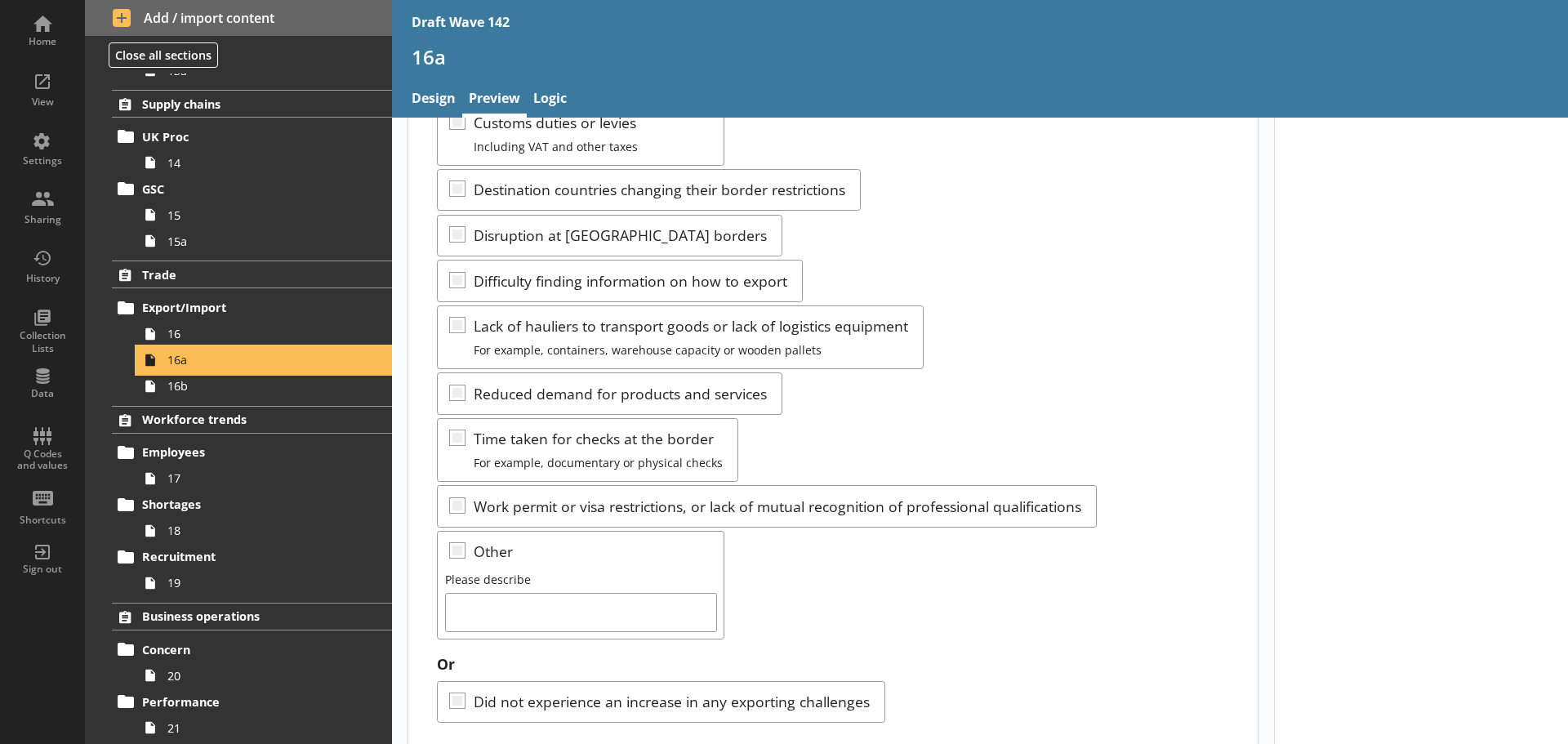
scroll to position [451, 0]
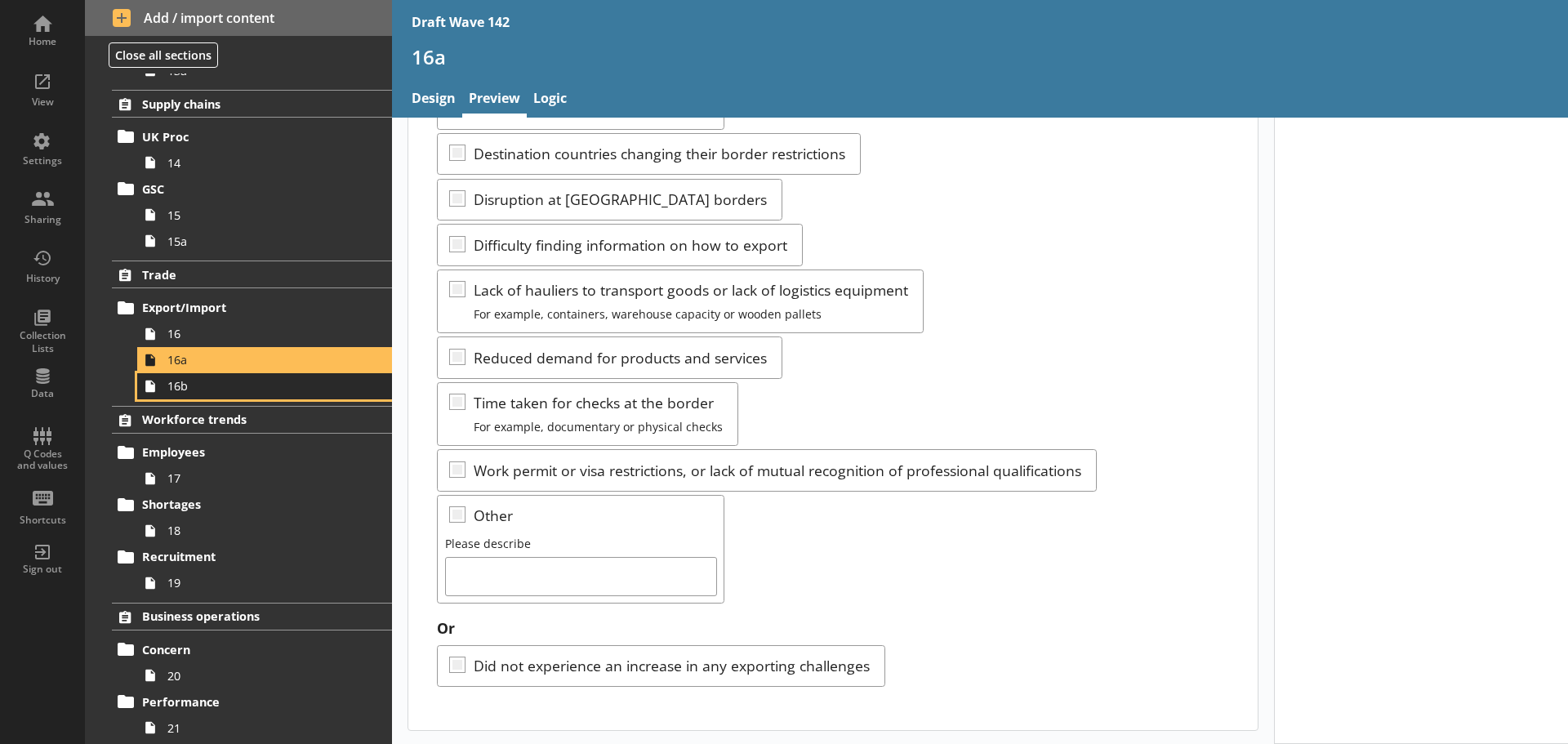
click at [263, 386] on span "16b" at bounding box center [259, 386] width 182 height 15
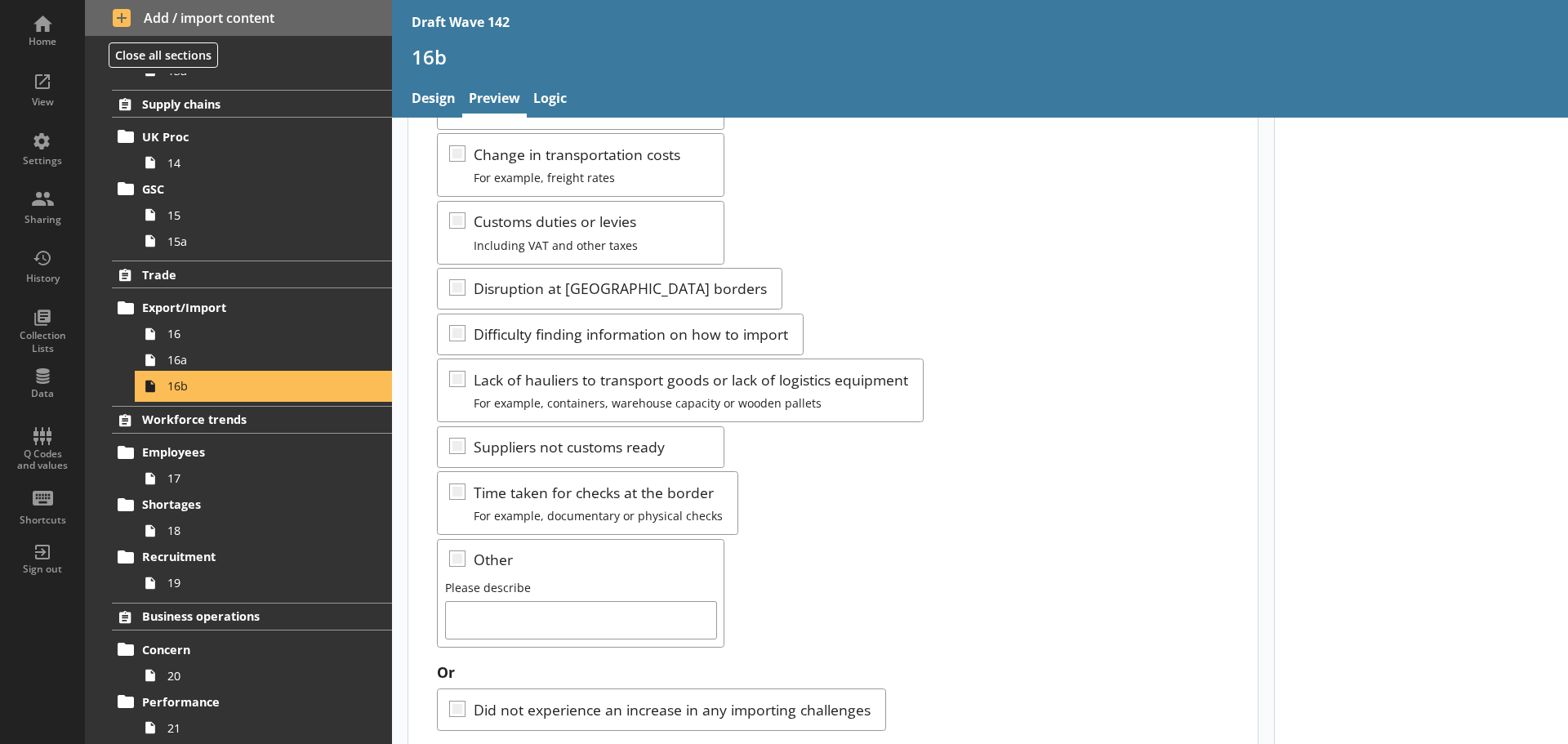
scroll to position [359, 0]
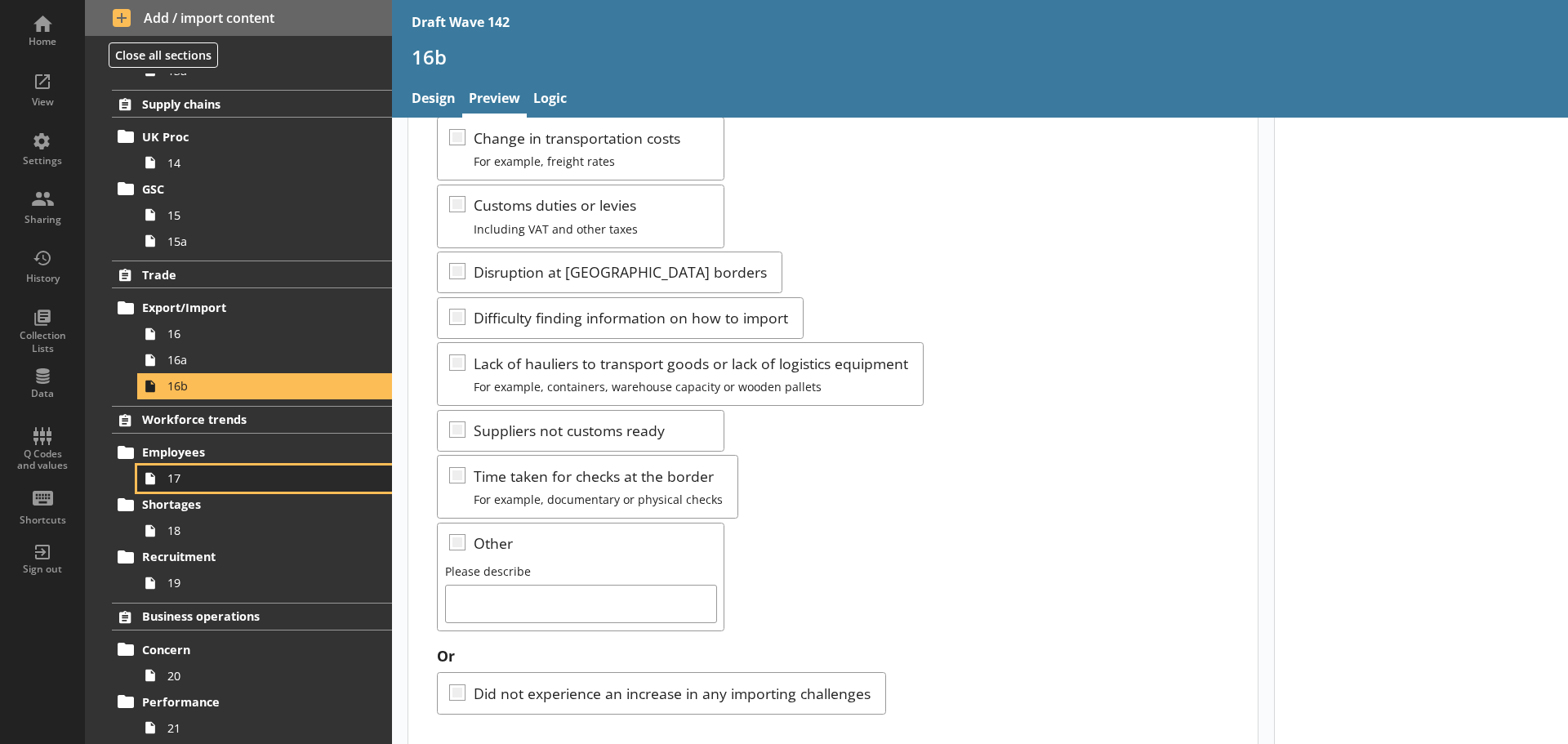
click at [238, 479] on span "17" at bounding box center [259, 478] width 182 height 15
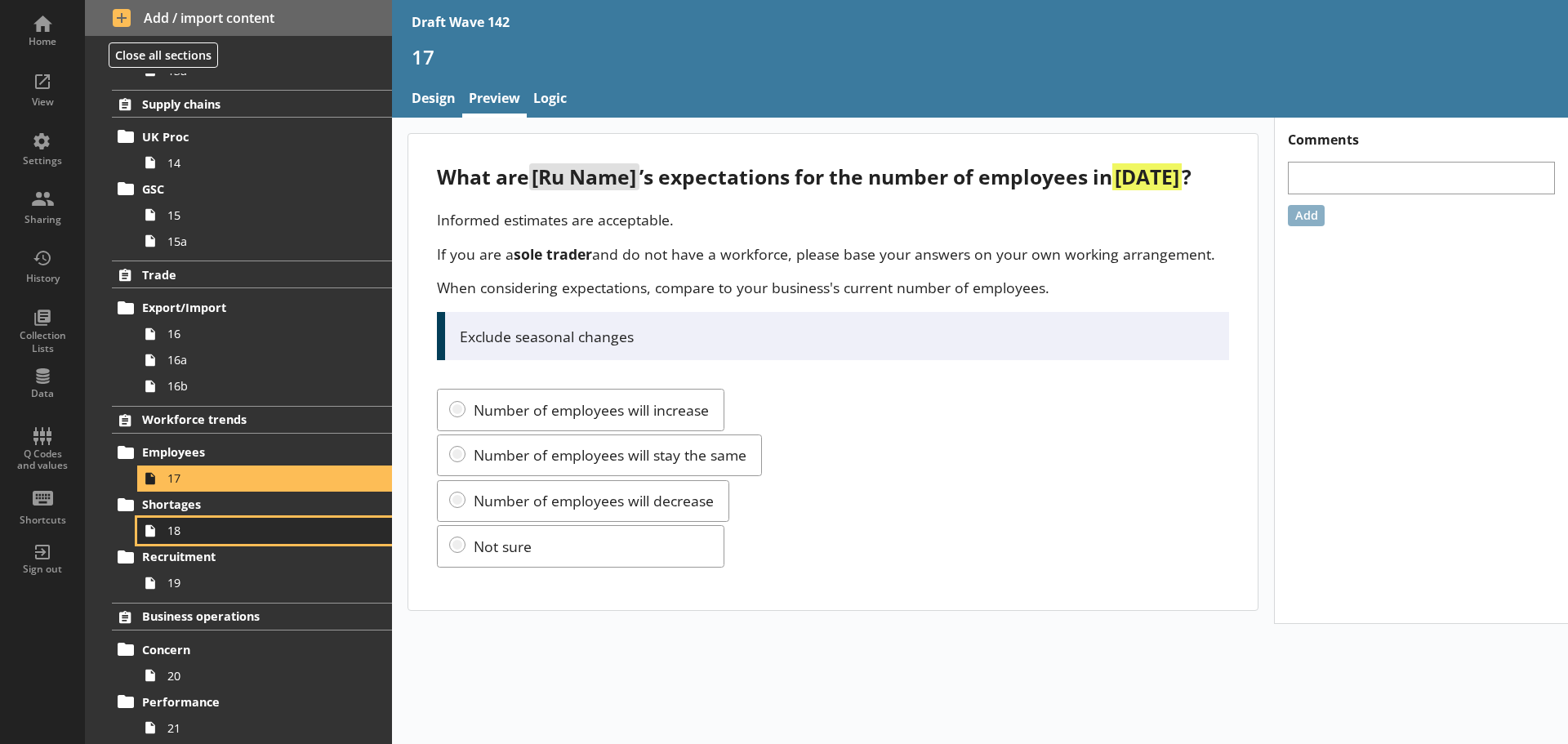
click at [237, 526] on span "18" at bounding box center [259, 530] width 182 height 15
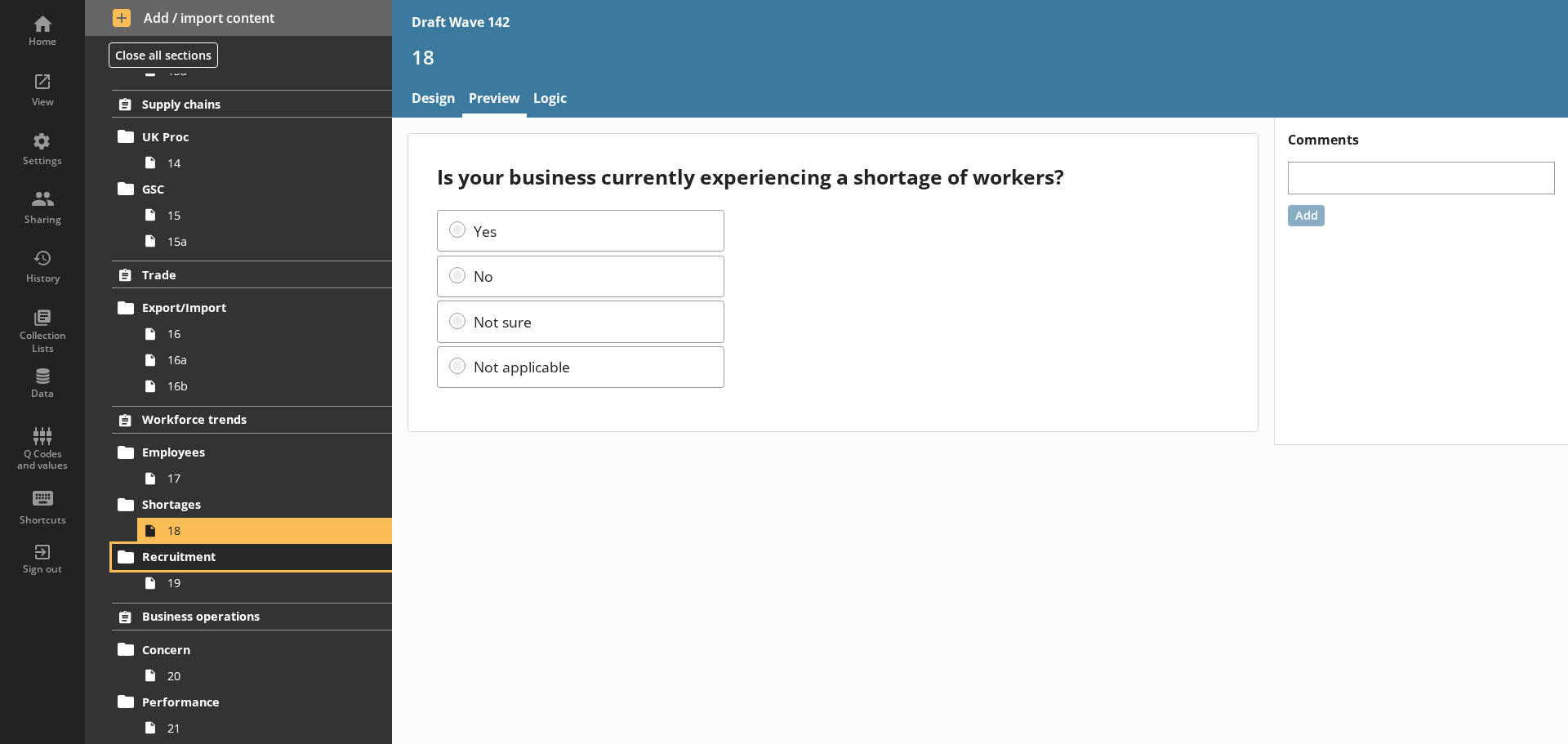
click at [237, 569] on link "Recruitment" at bounding box center [251, 557] width 280 height 26
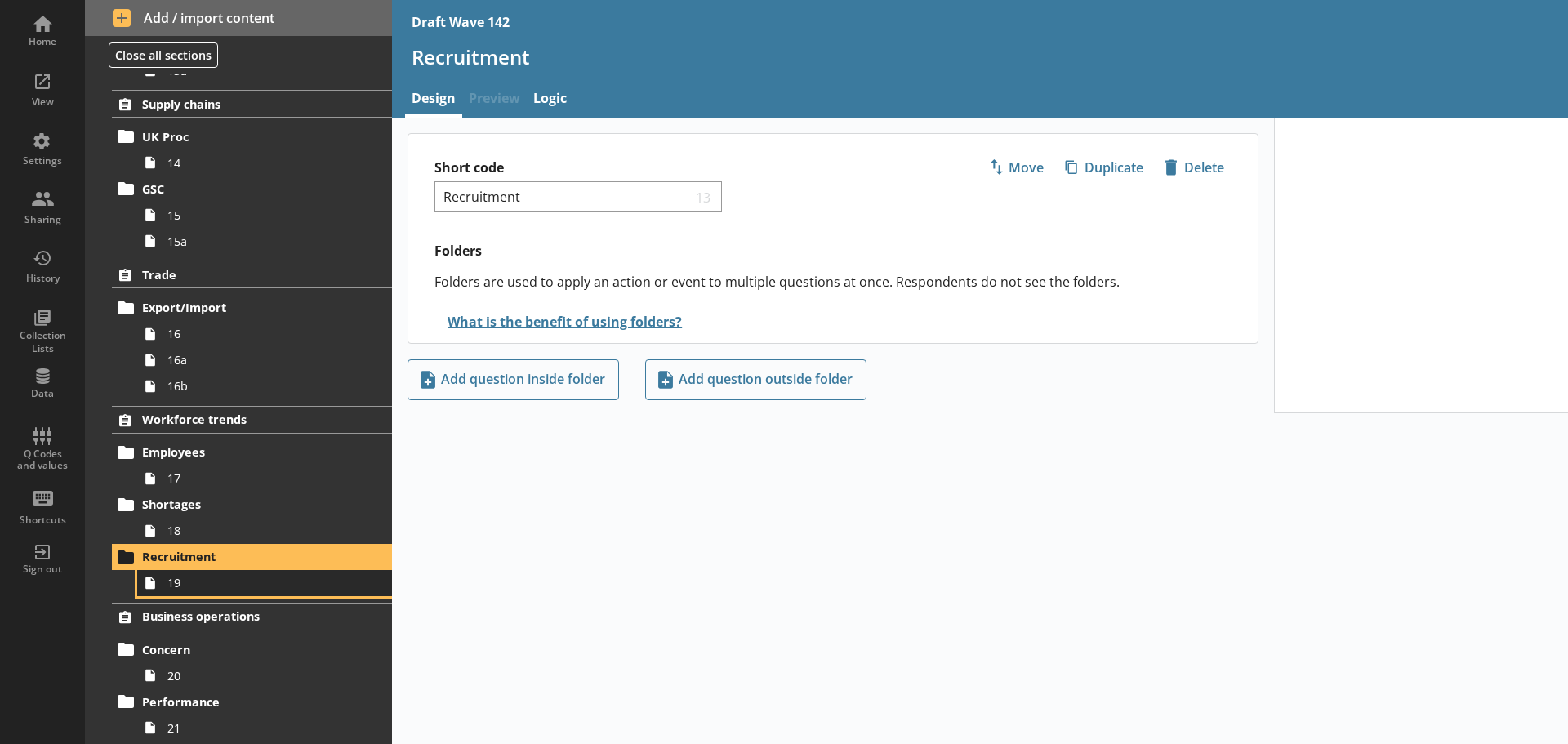
click at [240, 575] on span "19" at bounding box center [259, 582] width 182 height 15
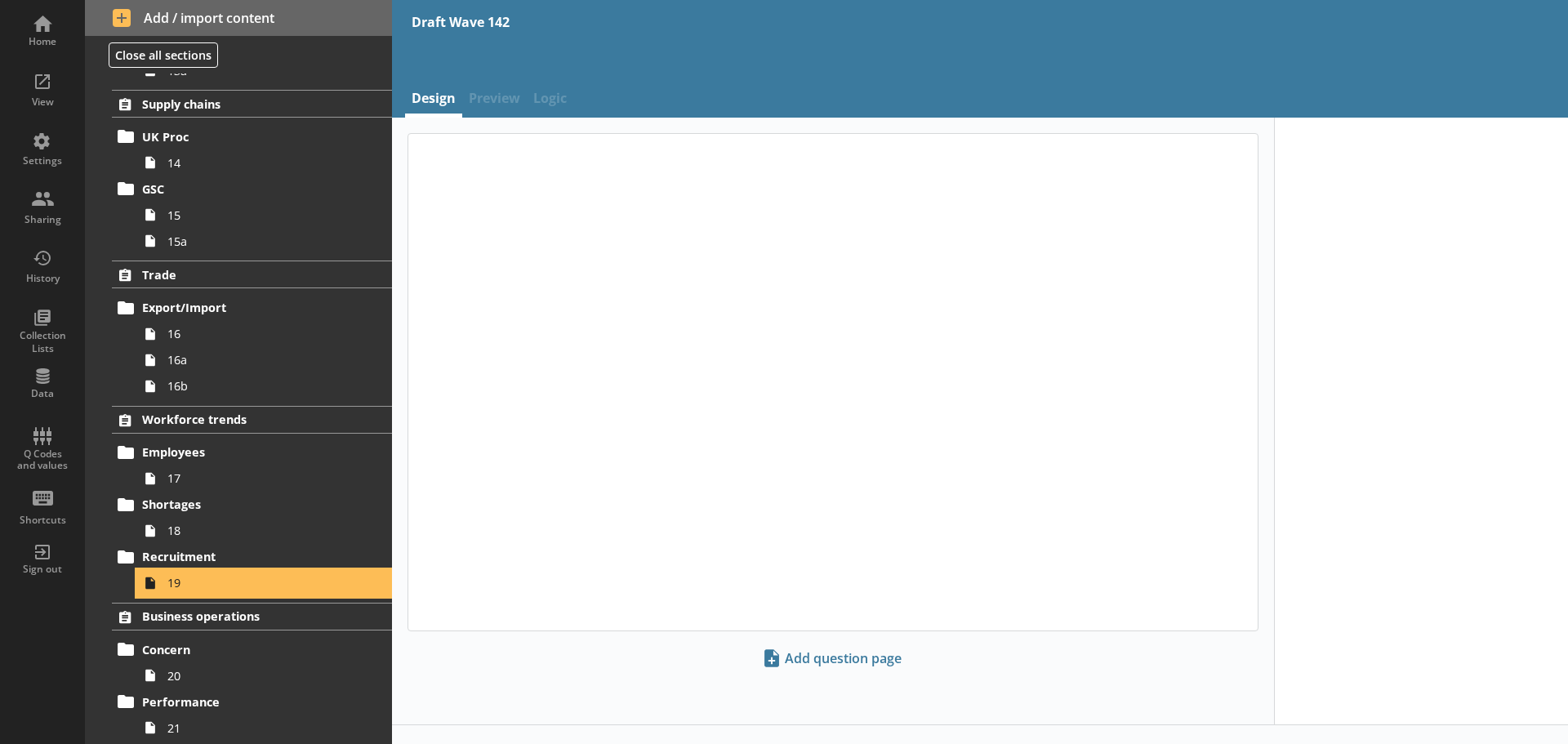
type textarea "x"
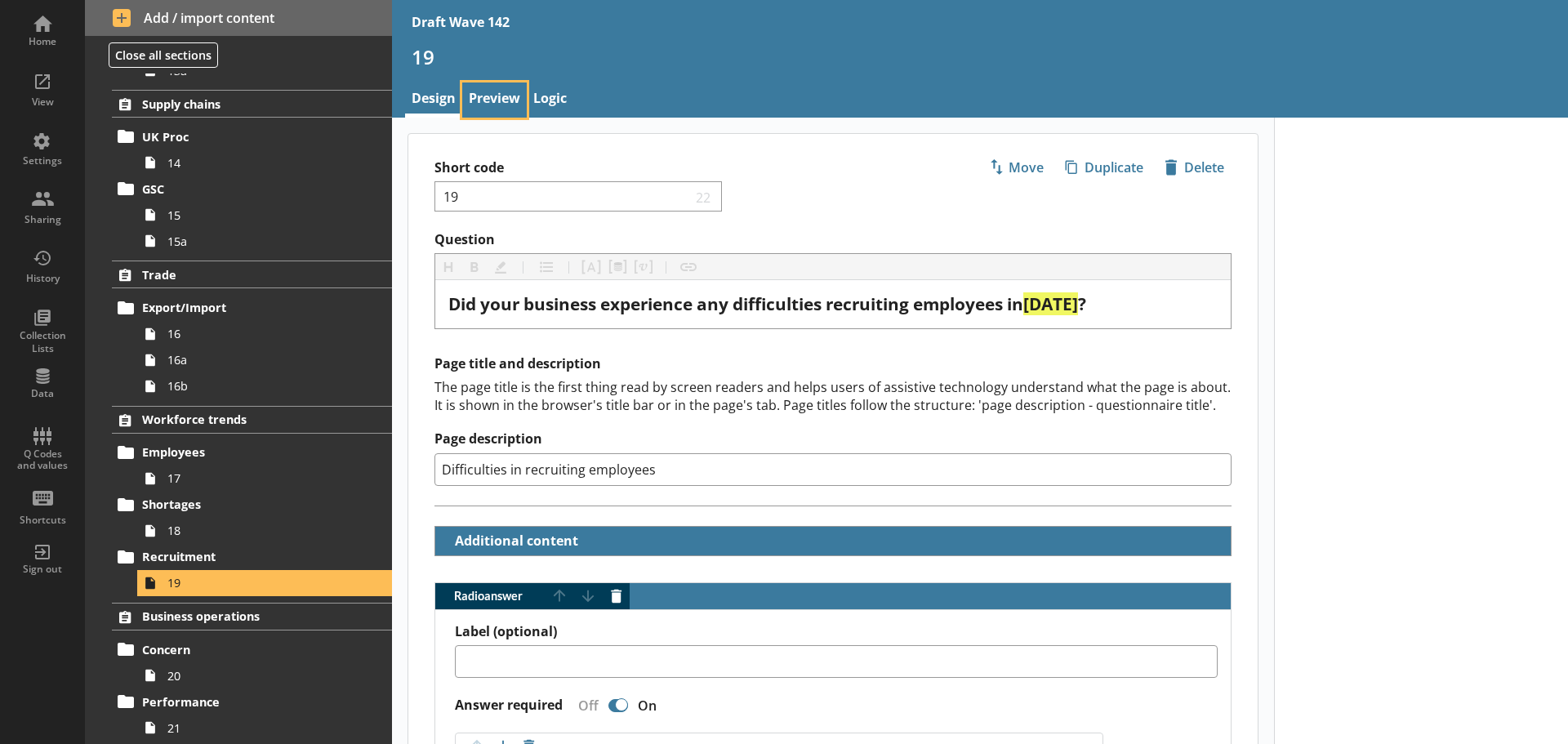
click at [498, 100] on link "Preview" at bounding box center [495, 100] width 65 height 35
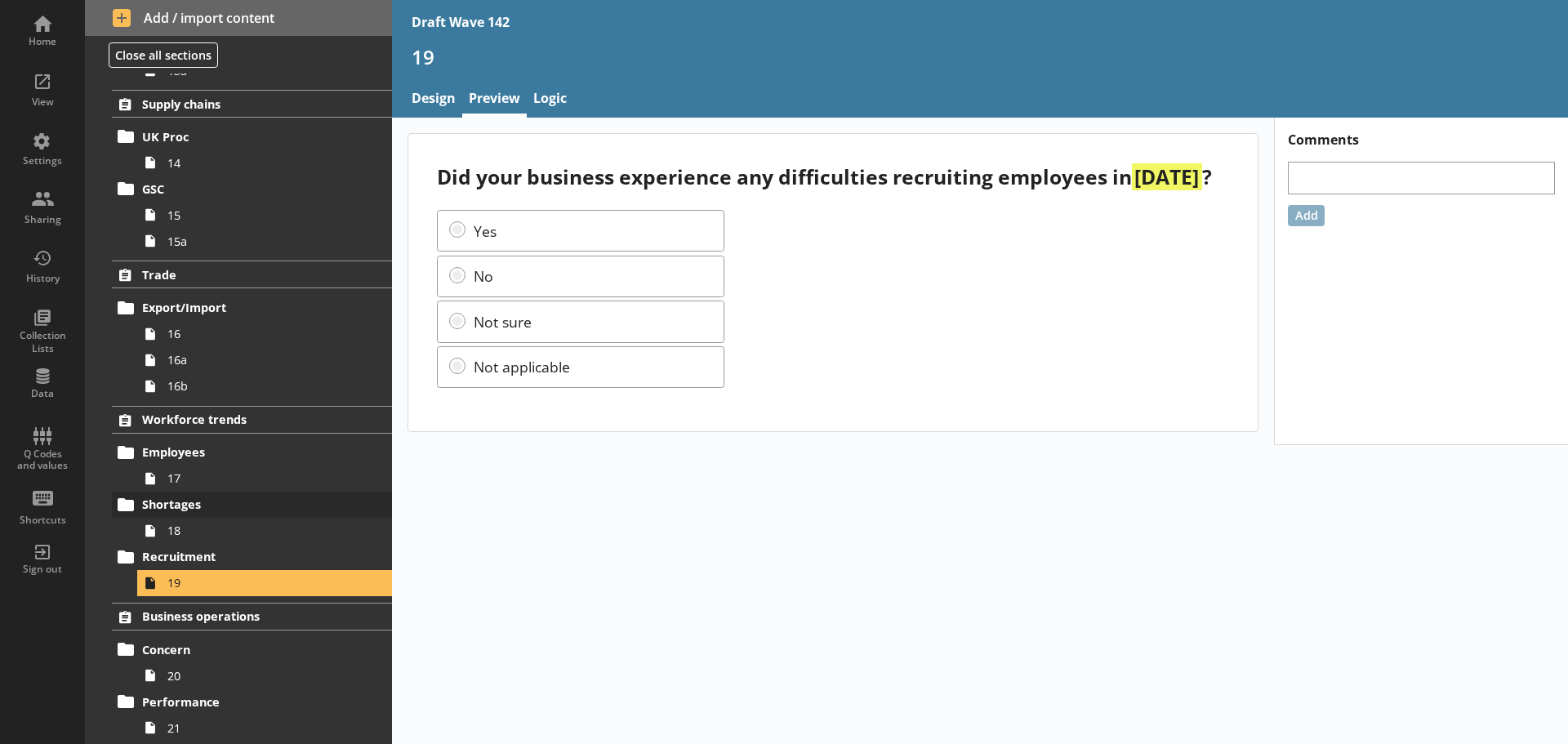
scroll to position [1054, 0]
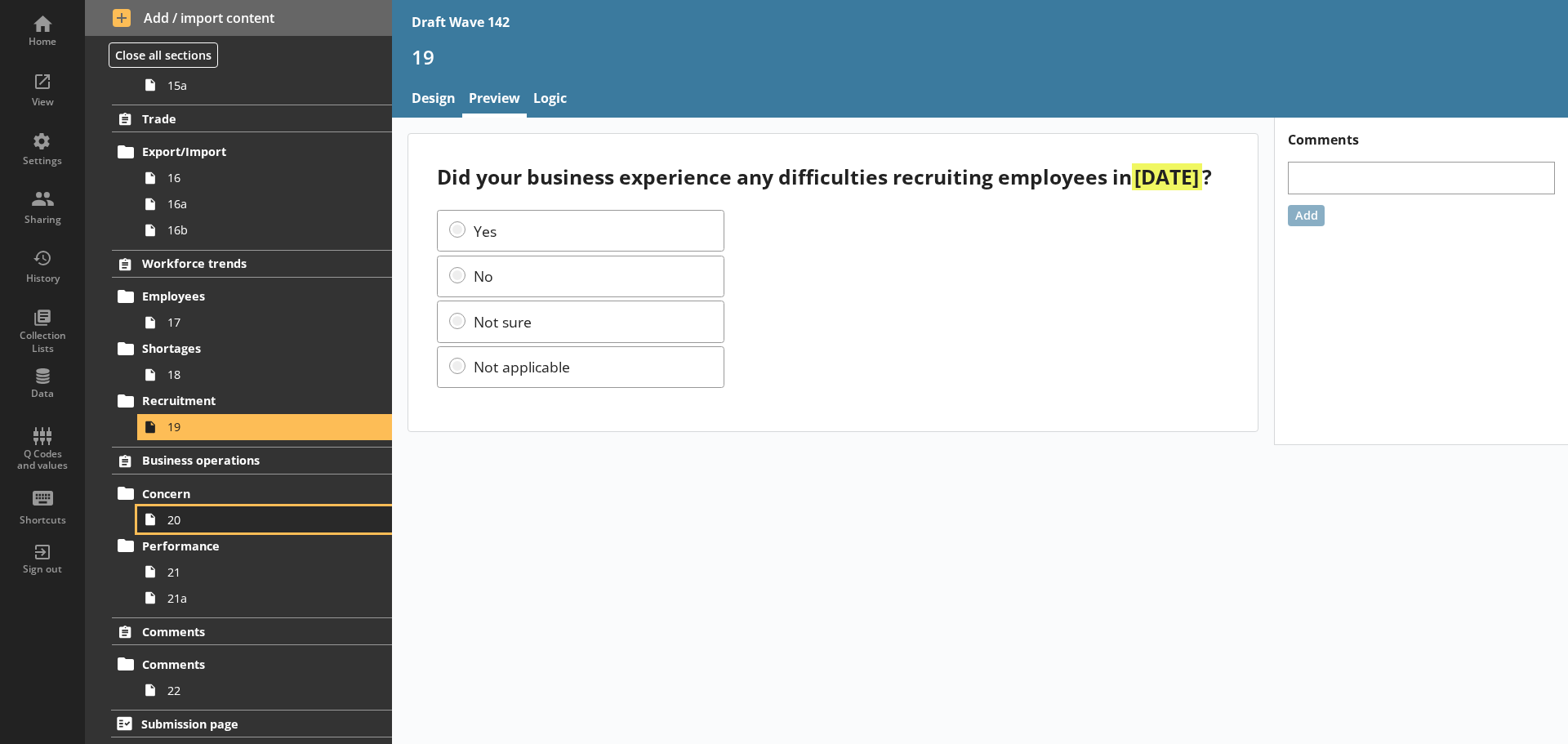
click at [209, 518] on span "20" at bounding box center [259, 519] width 182 height 15
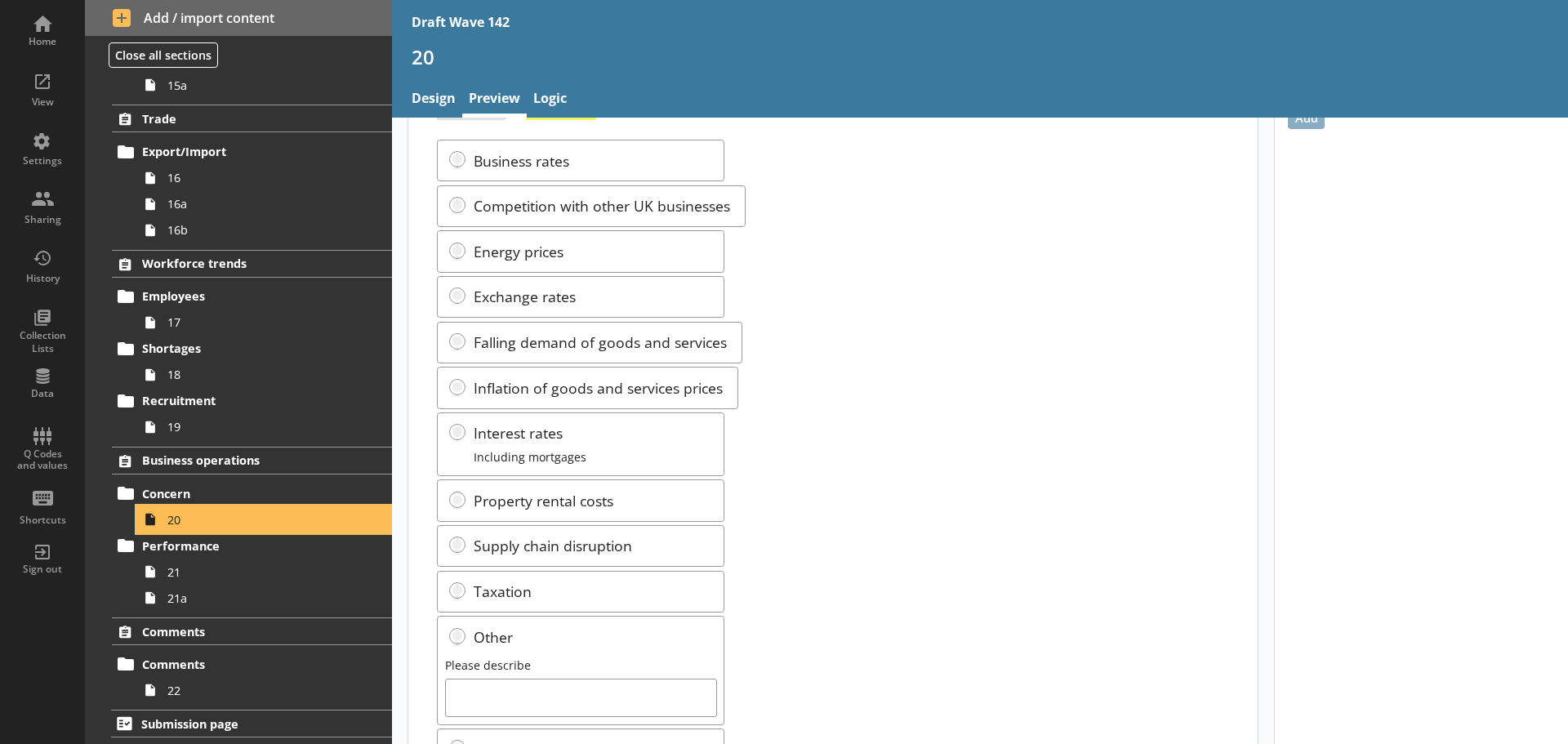
scroll to position [226, 0]
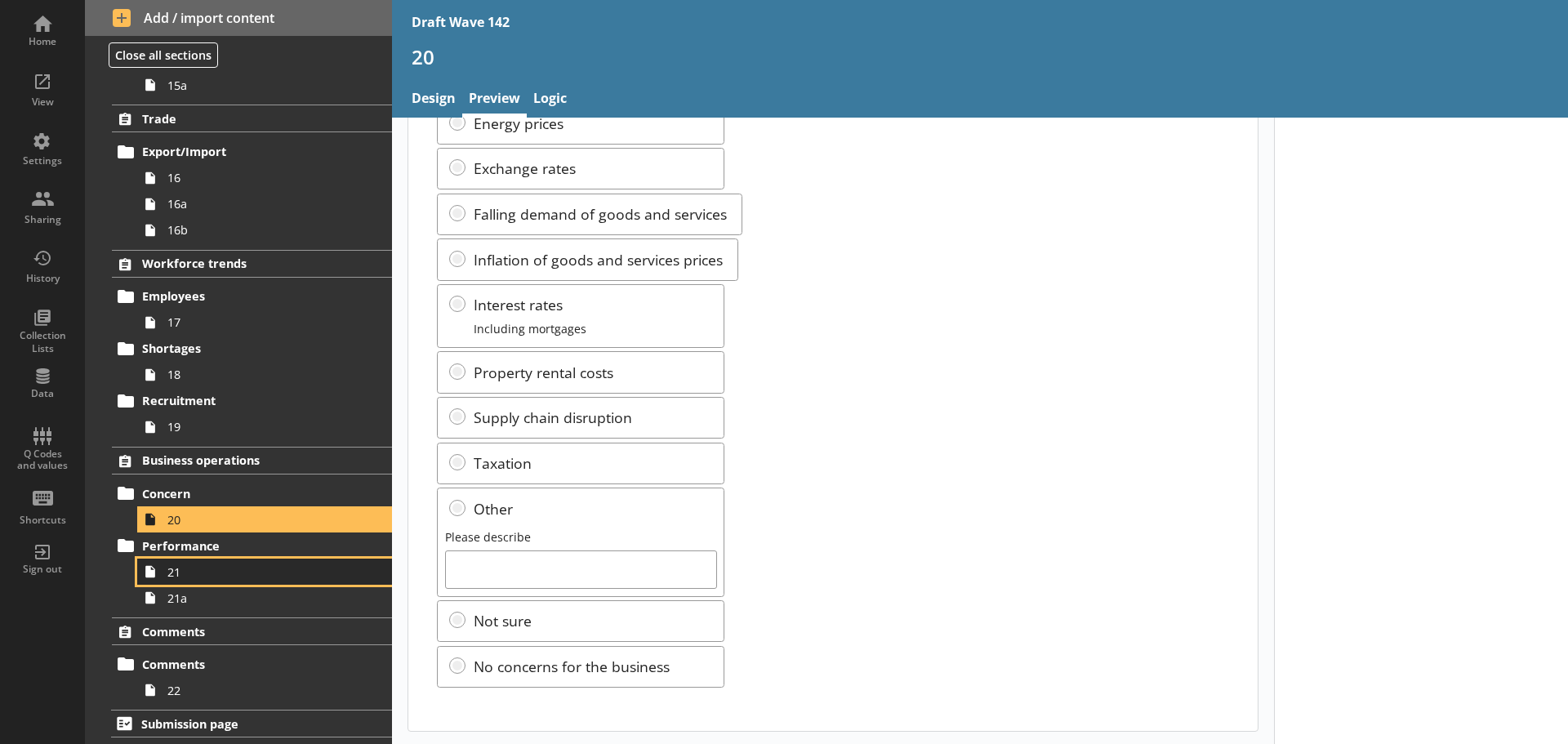
click at [199, 580] on link "21" at bounding box center [264, 571] width 255 height 26
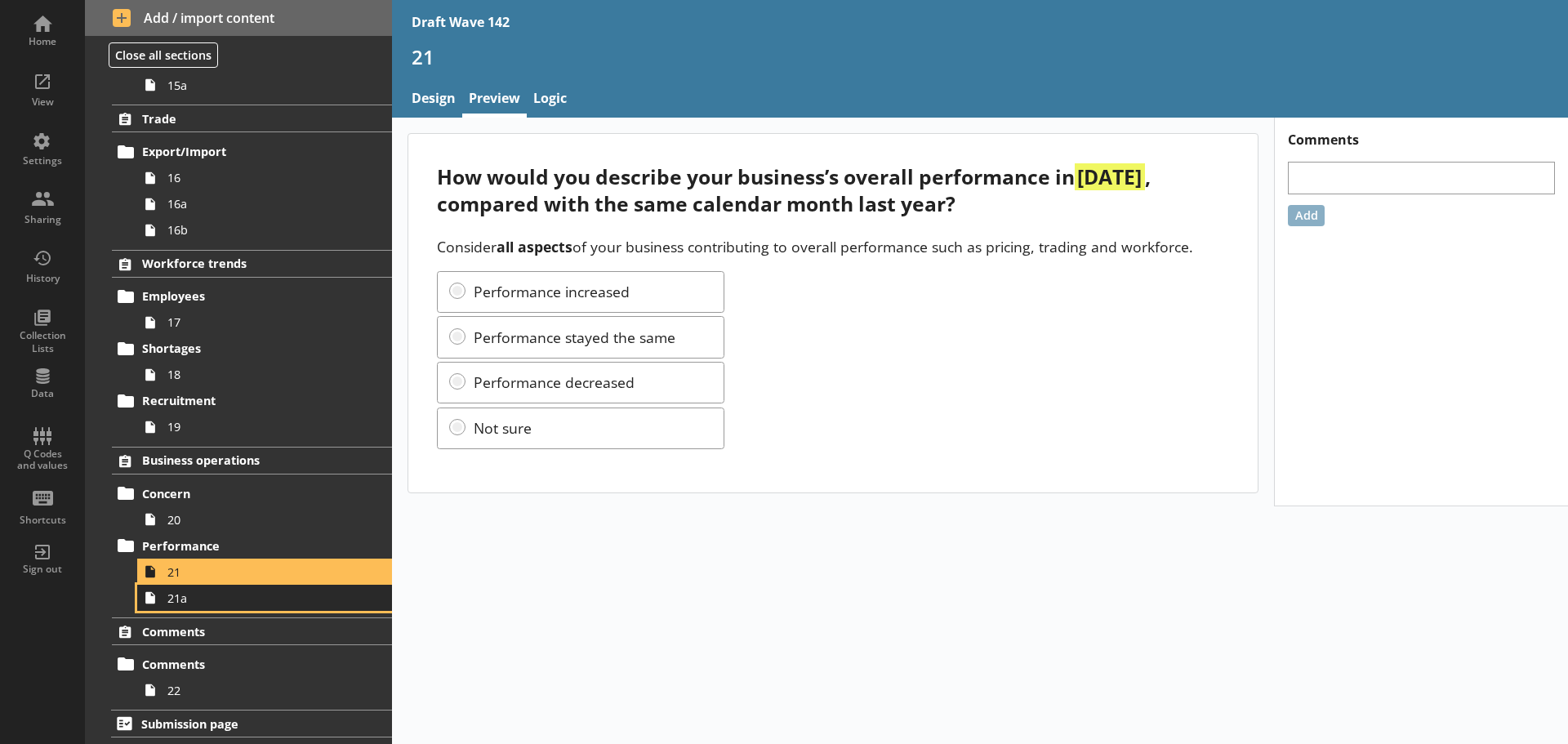
click at [201, 602] on span "21a" at bounding box center [259, 598] width 182 height 15
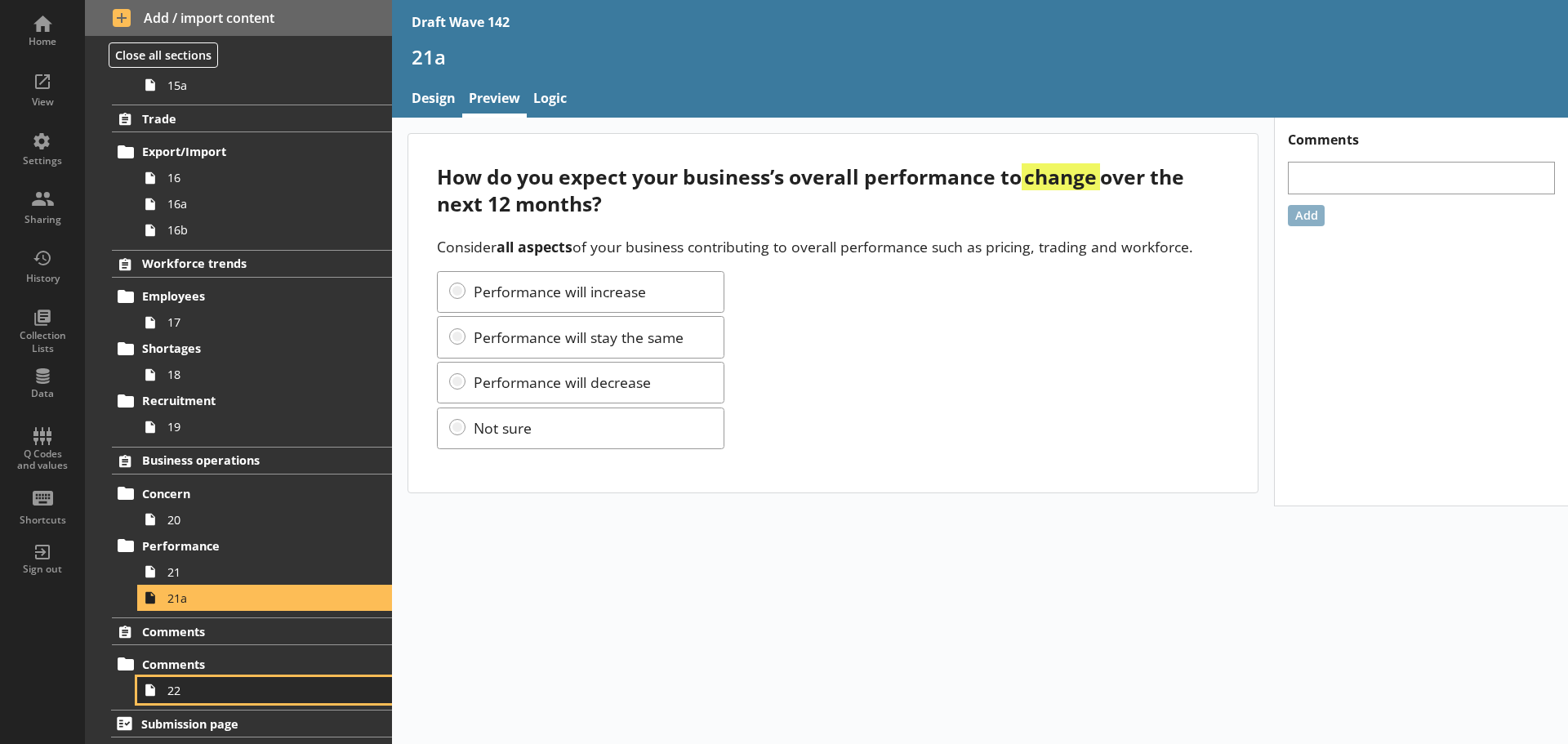
click at [216, 684] on span "22" at bounding box center [259, 690] width 182 height 15
